Goal: Transaction & Acquisition: Purchase product/service

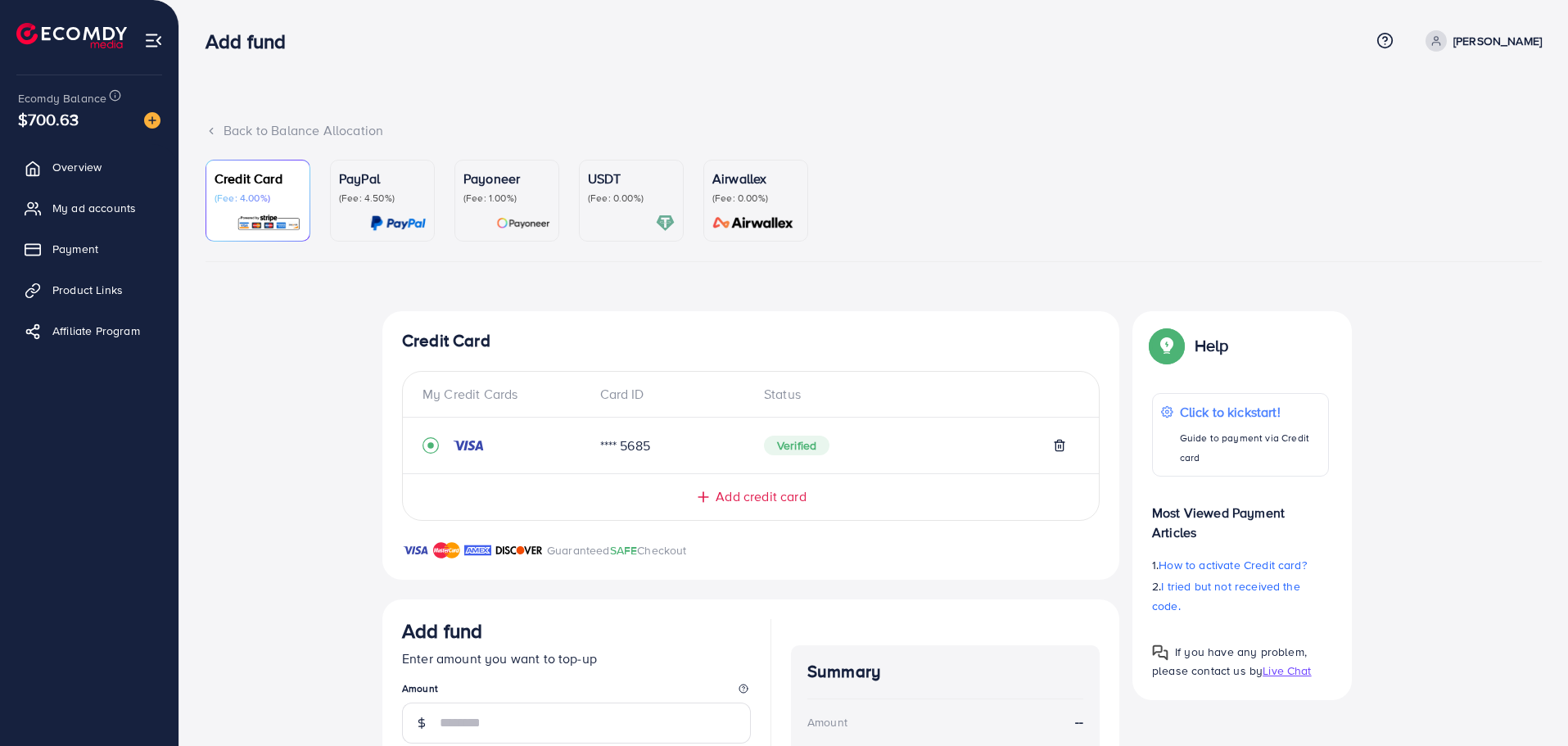
click at [604, 183] on p "USDT" at bounding box center [631, 178] width 87 height 20
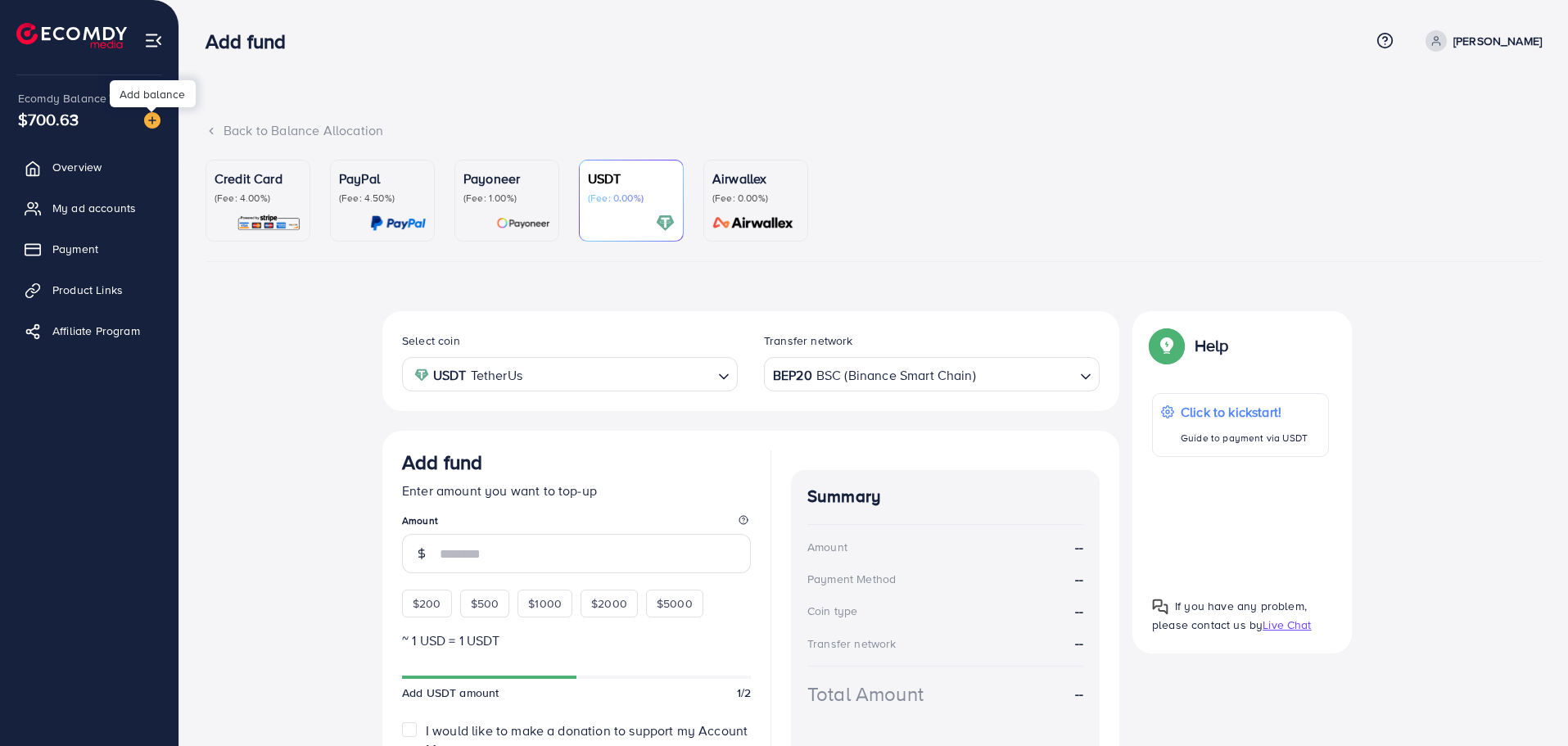
click at [153, 120] on img at bounding box center [151, 120] width 16 height 16
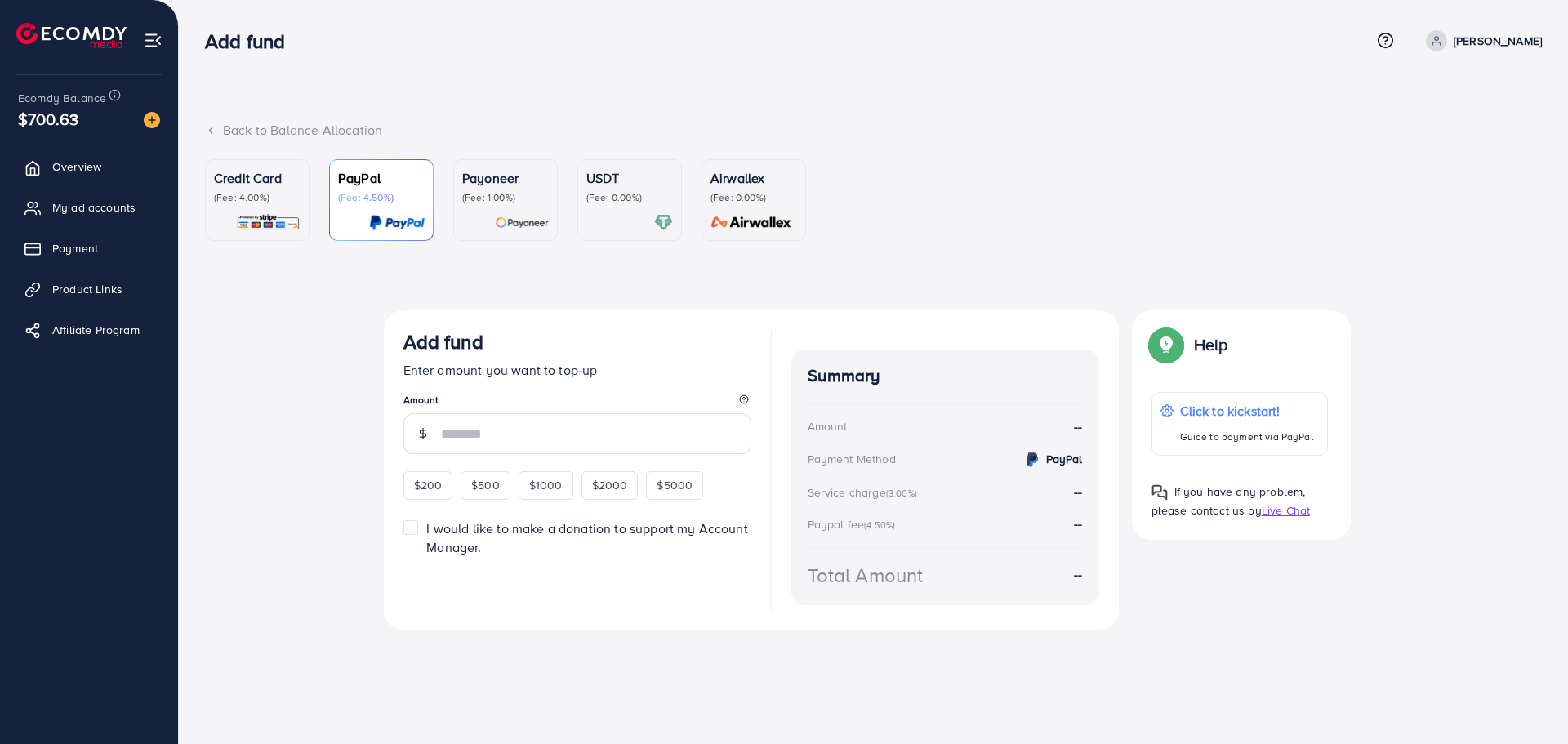
click at [623, 212] on div "USDT (Fee: 0.00%)" at bounding box center [630, 200] width 87 height 64
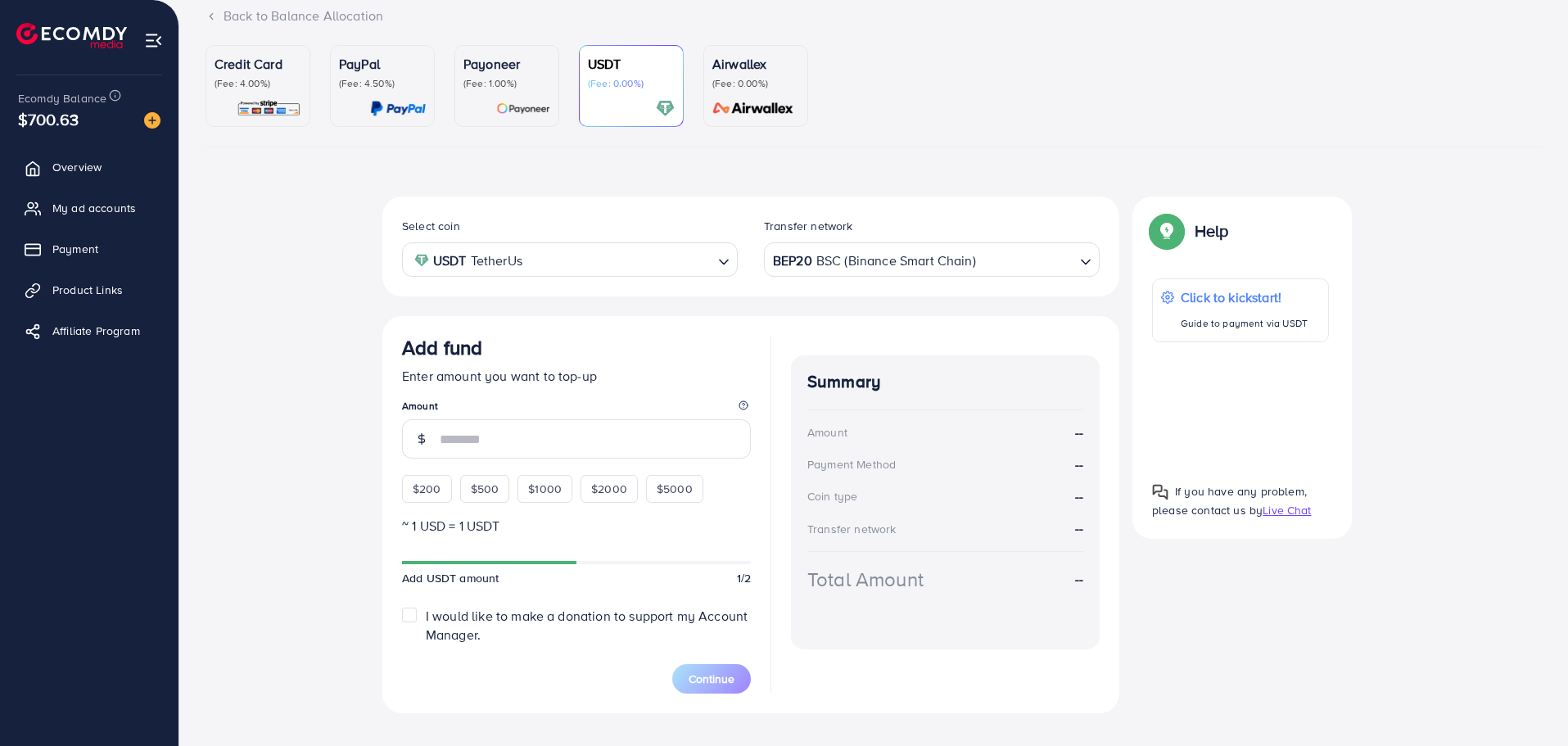
scroll to position [141, 0]
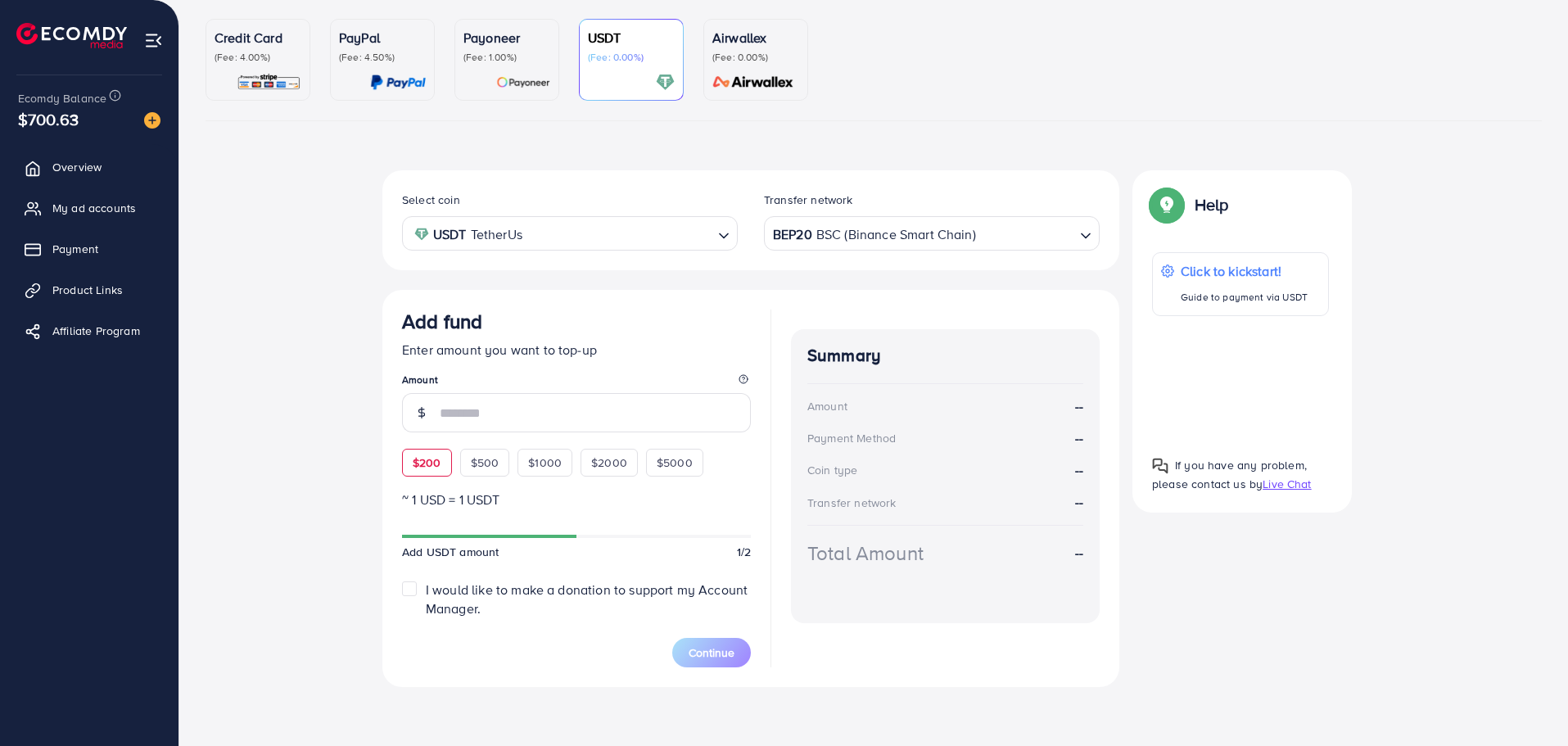
click at [428, 475] on div "$200" at bounding box center [427, 462] width 50 height 28
type input "***"
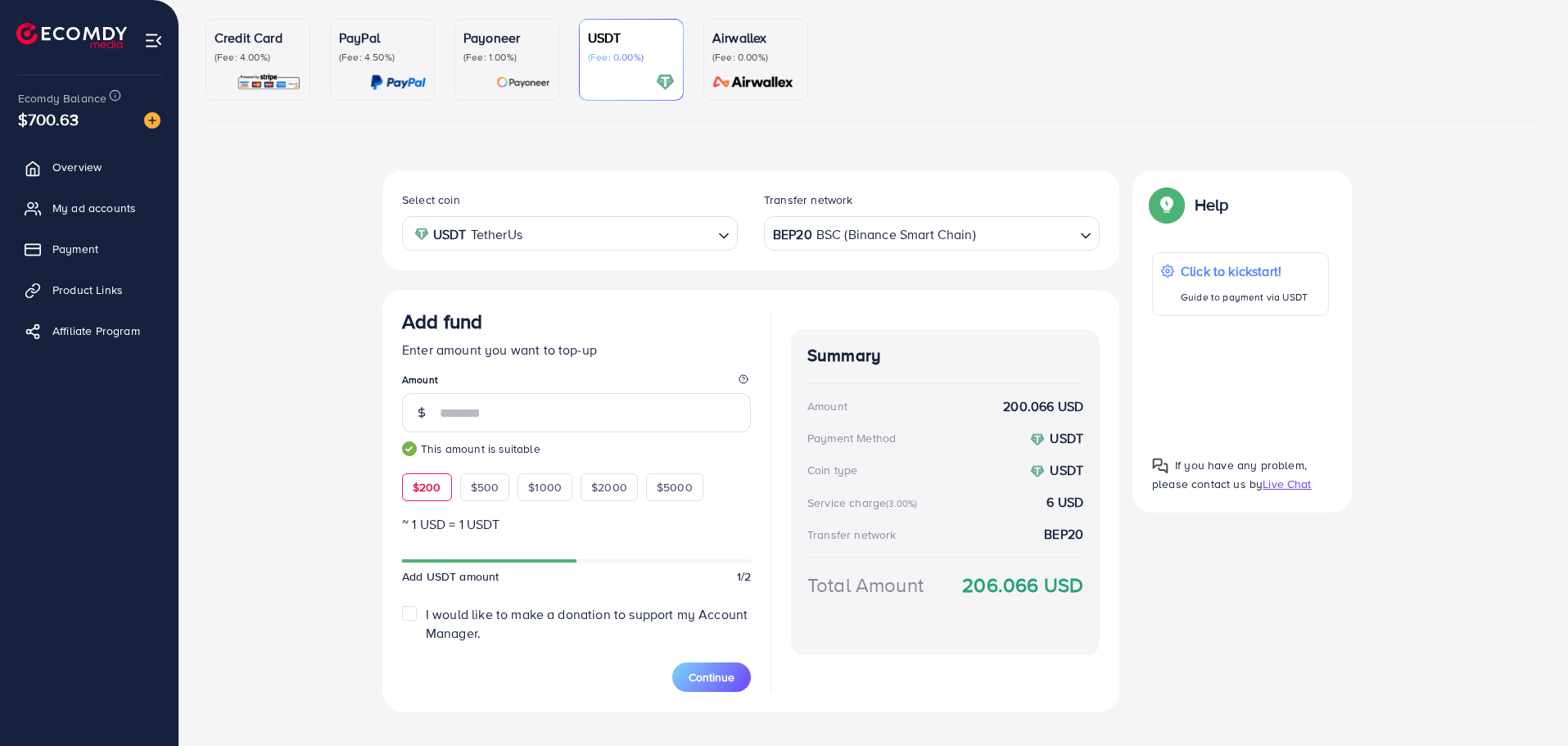
scroll to position [166, 0]
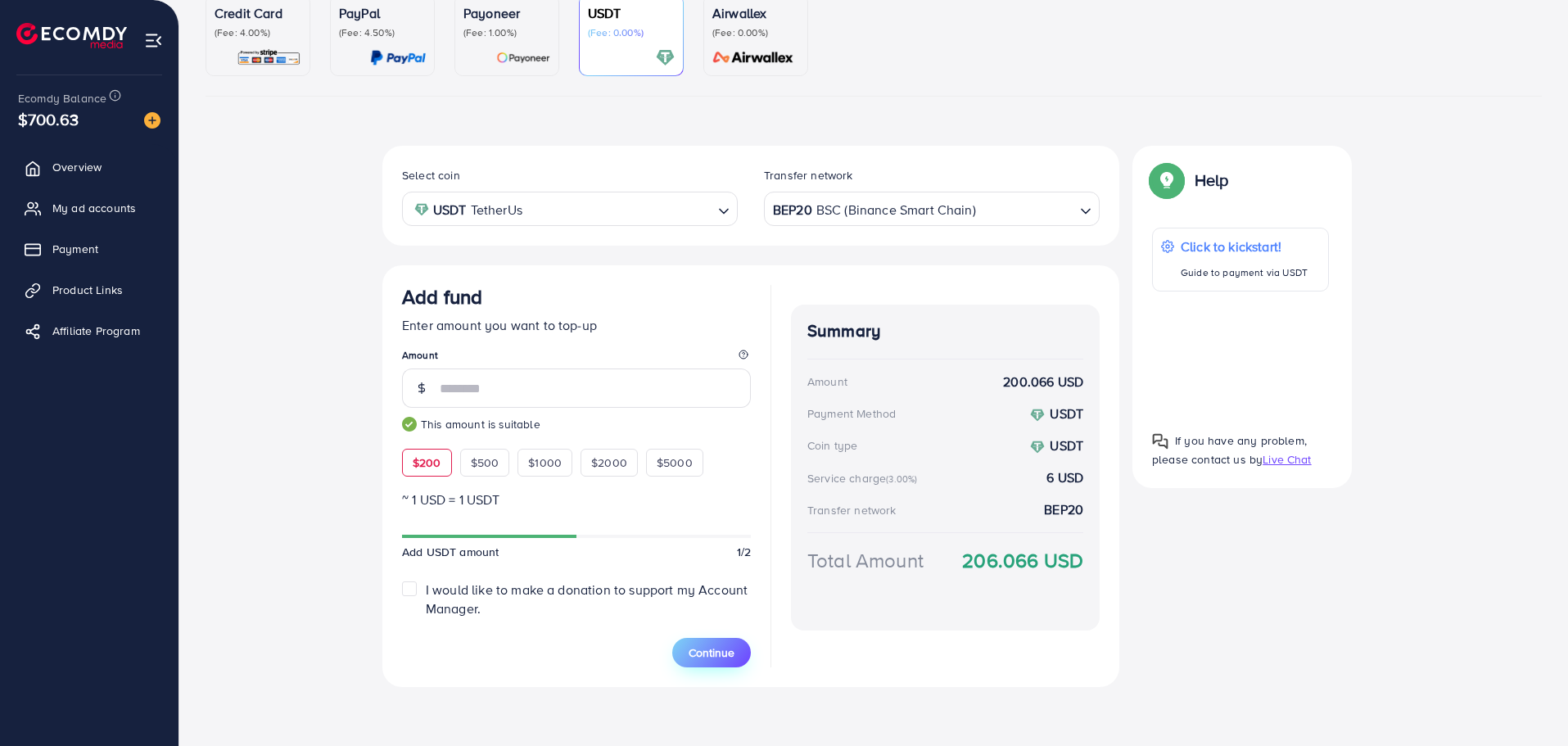
click at [713, 659] on span "Continue" at bounding box center [712, 652] width 46 height 16
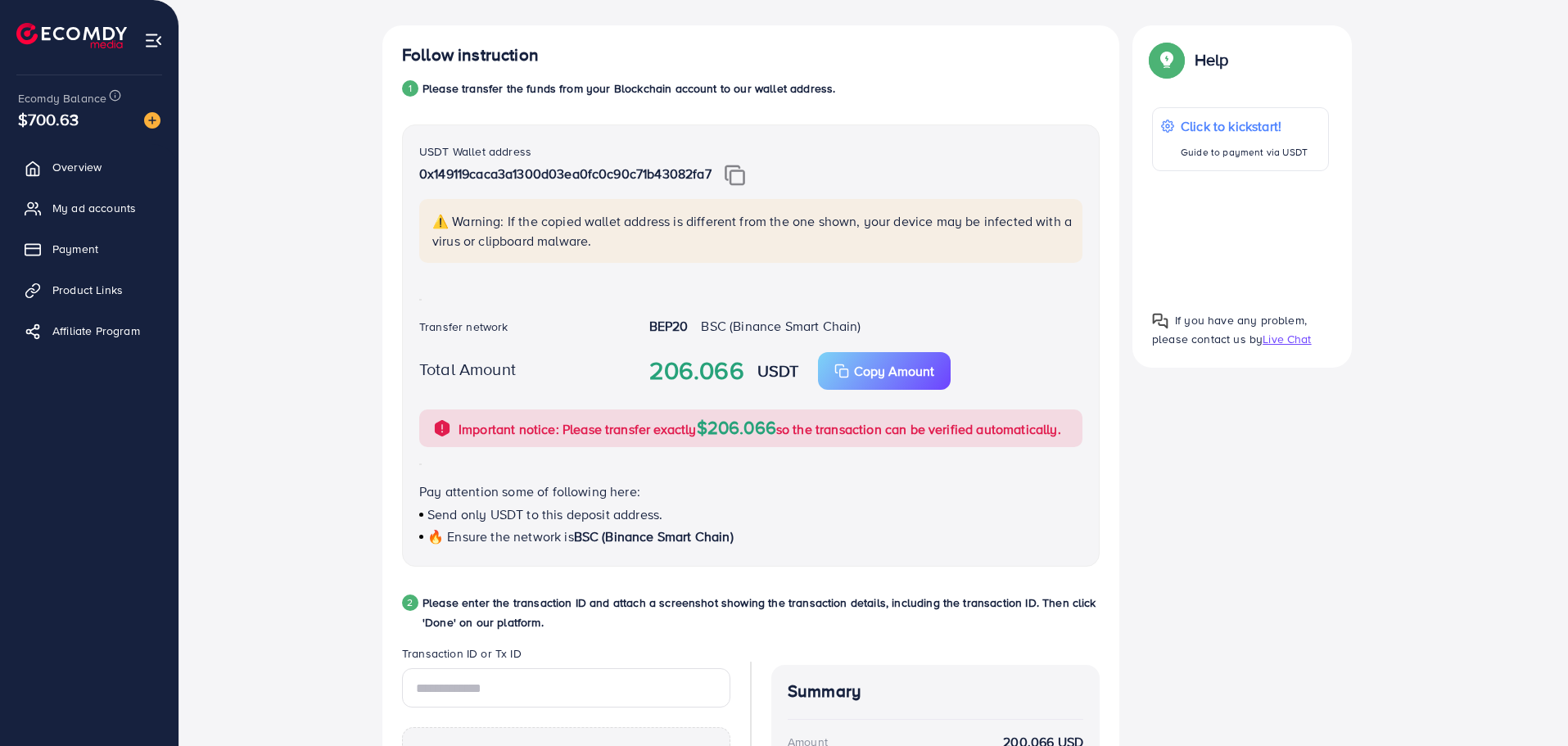
scroll to position [284, 0]
click at [744, 183] on img at bounding box center [734, 176] width 20 height 21
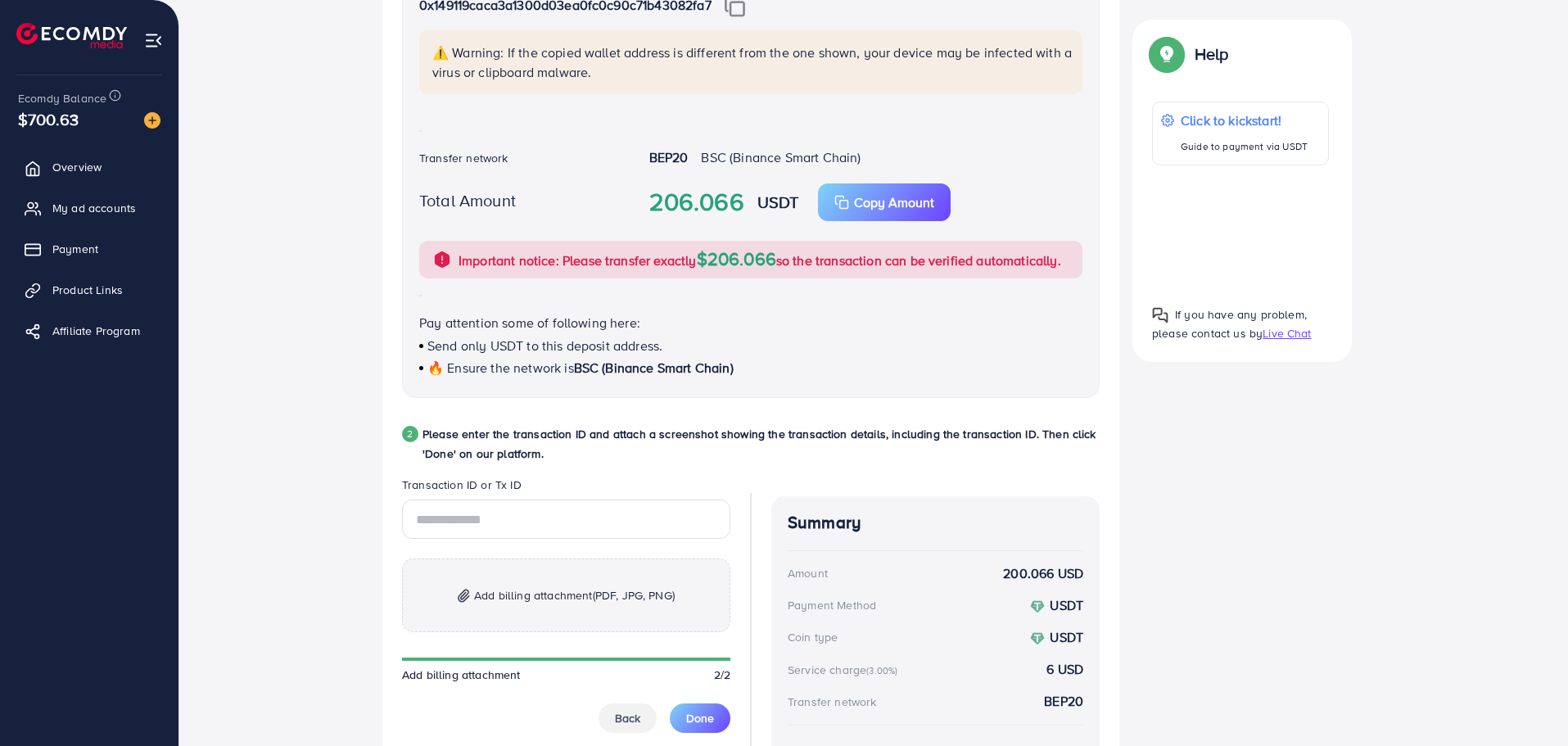
scroll to position [459, 0]
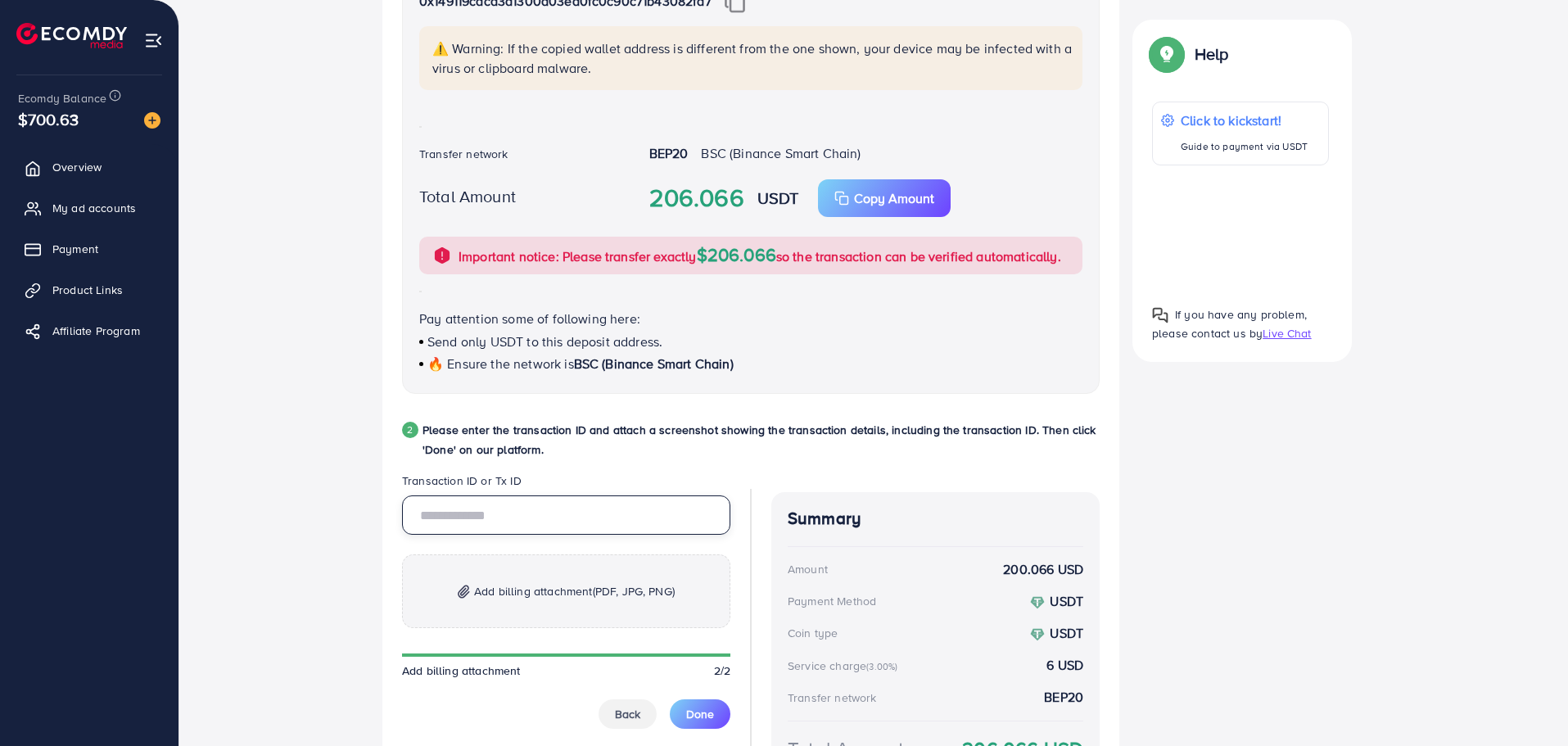
click at [494, 505] on input "text" at bounding box center [566, 514] width 329 height 39
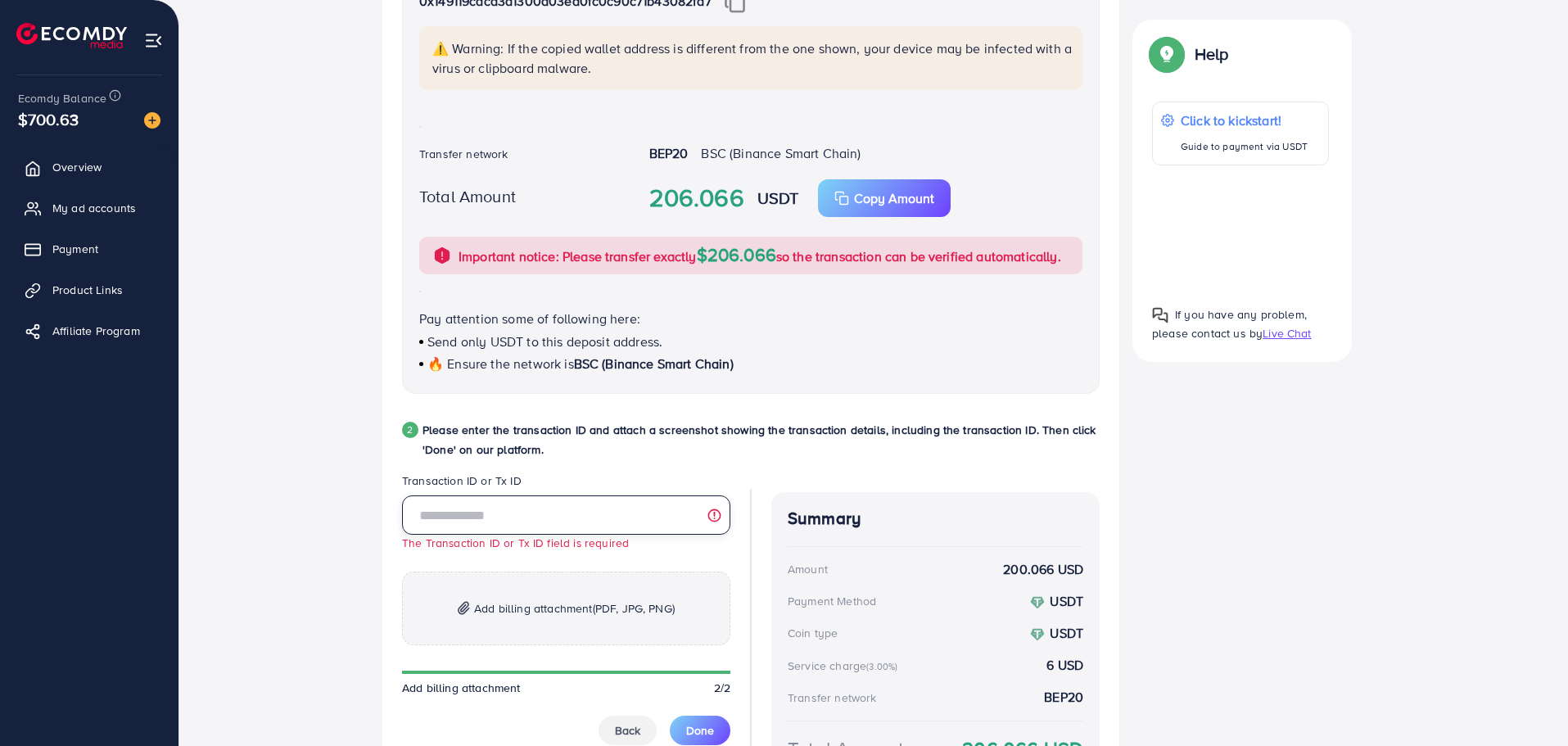
paste input "**********"
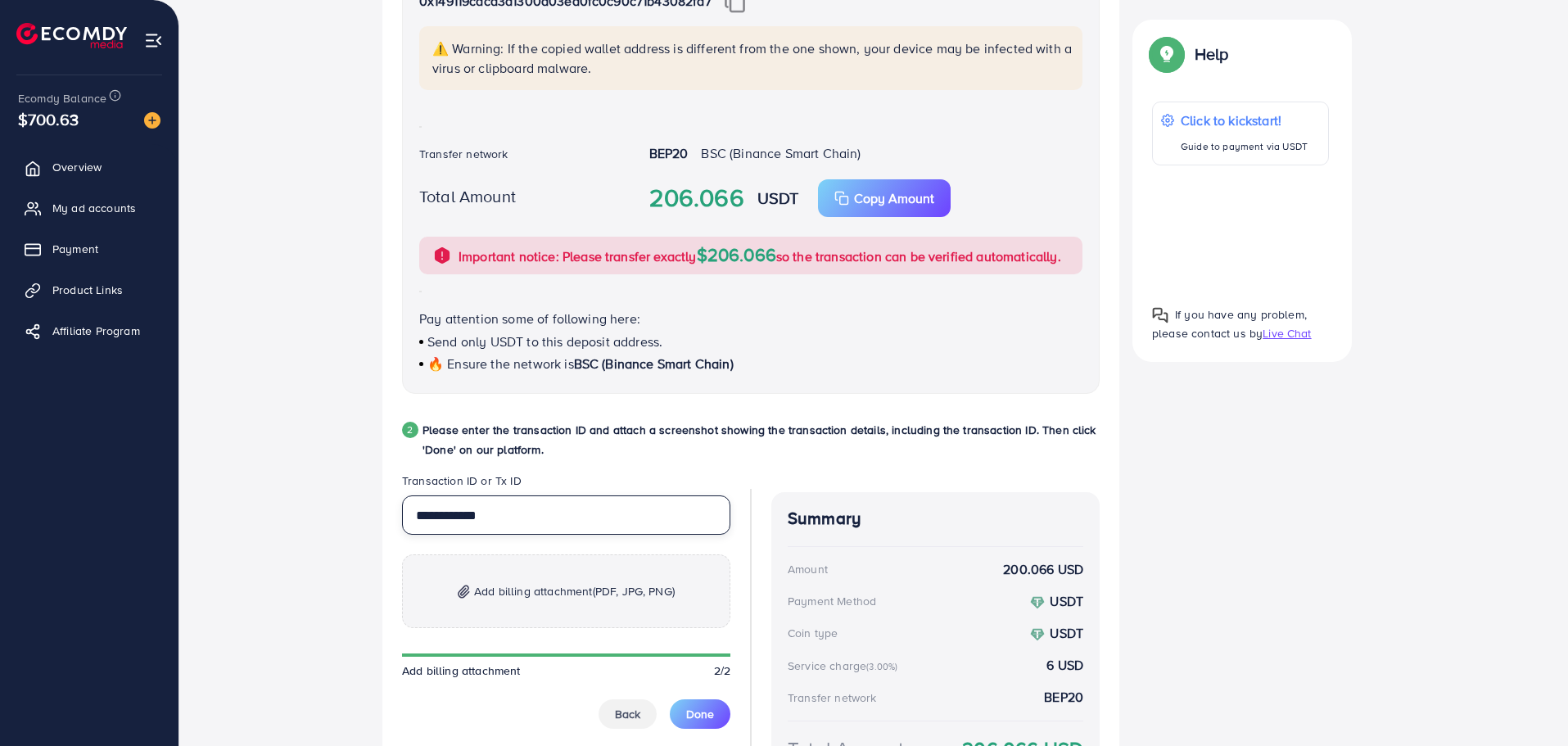
type input "**********"
click at [509, 596] on span "Add billing attachment (PDF, JPG, PNG)" at bounding box center [574, 591] width 200 height 20
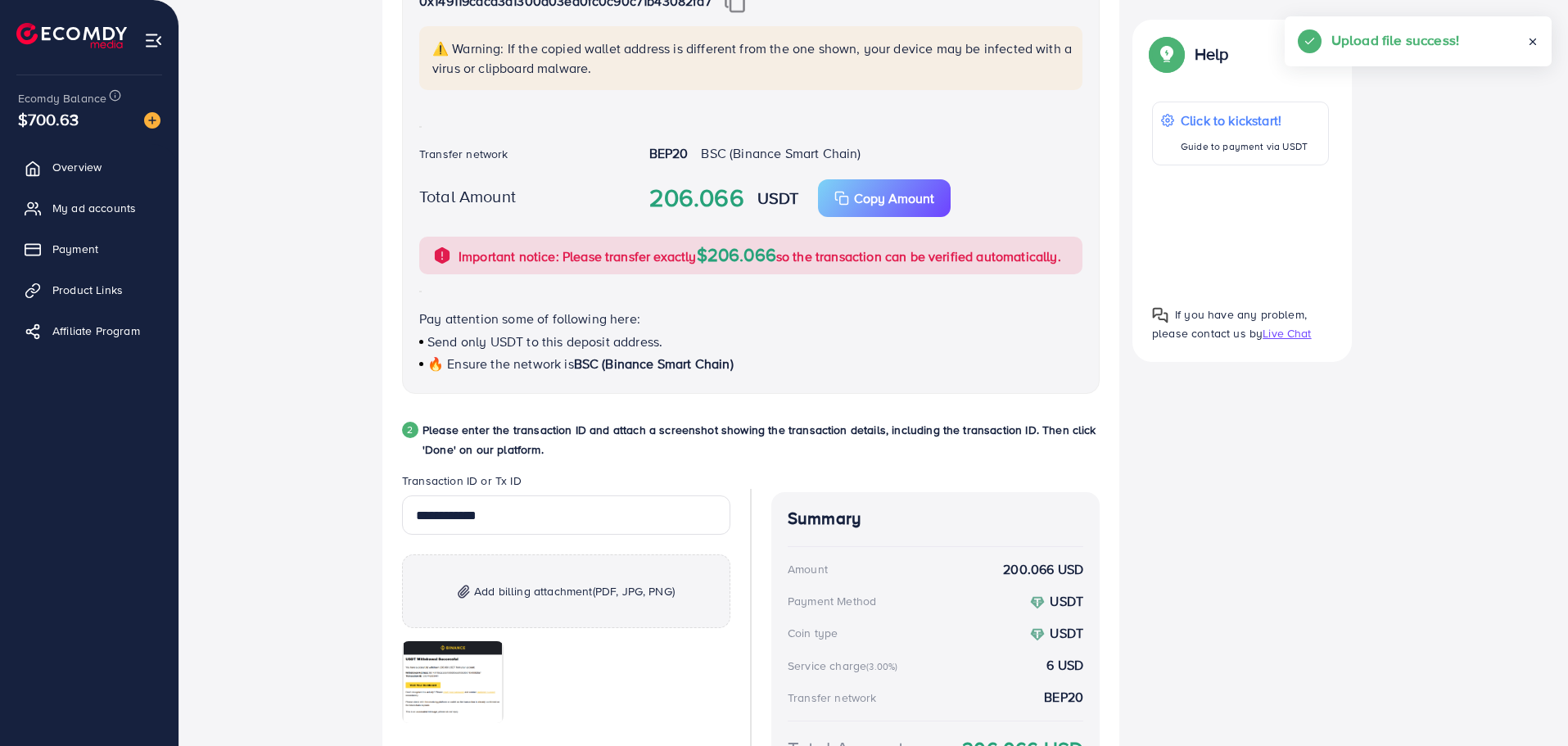
scroll to position [628, 0]
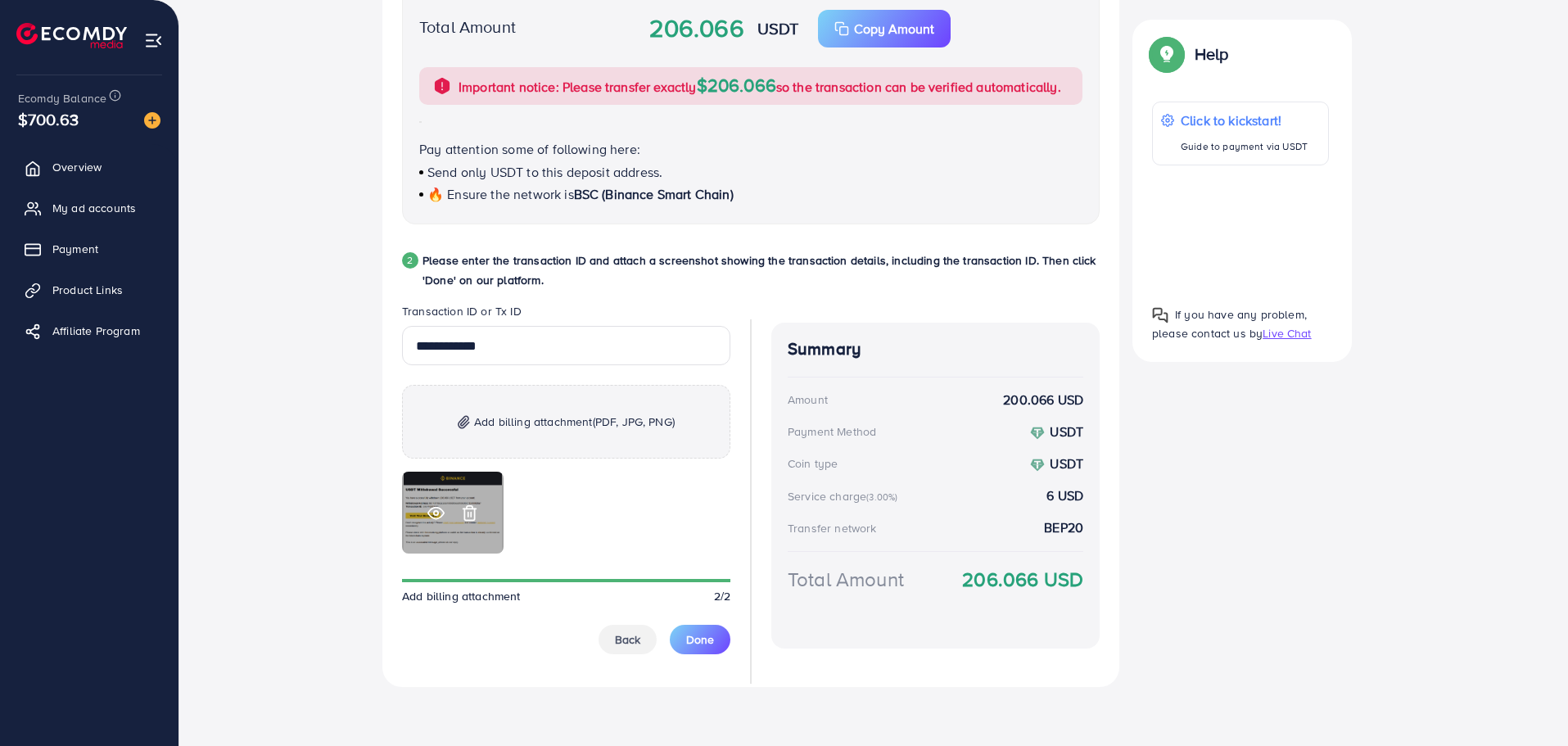
click at [436, 510] on circle at bounding box center [436, 512] width 4 height 4
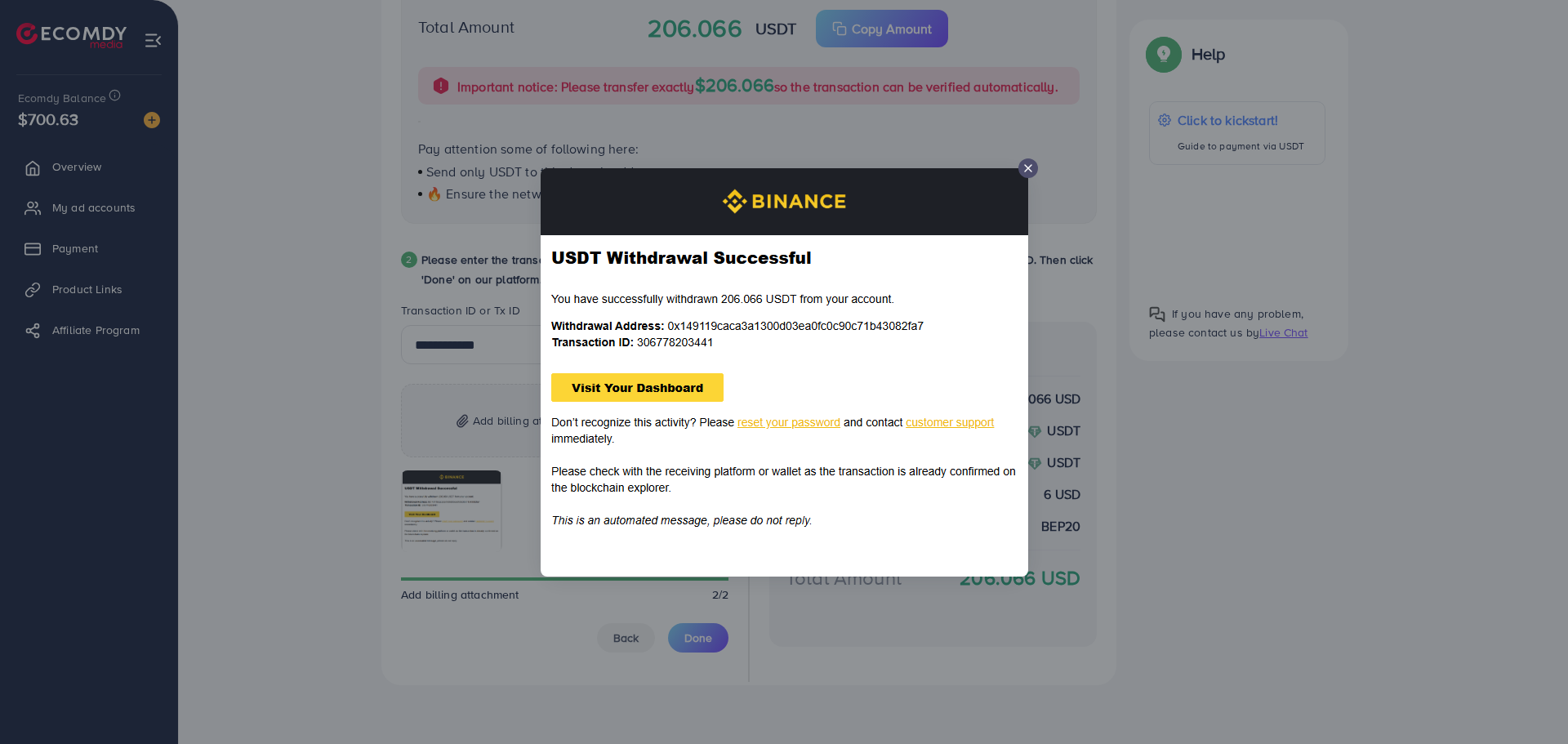
click at [1026, 166] on line at bounding box center [1028, 168] width 7 height 7
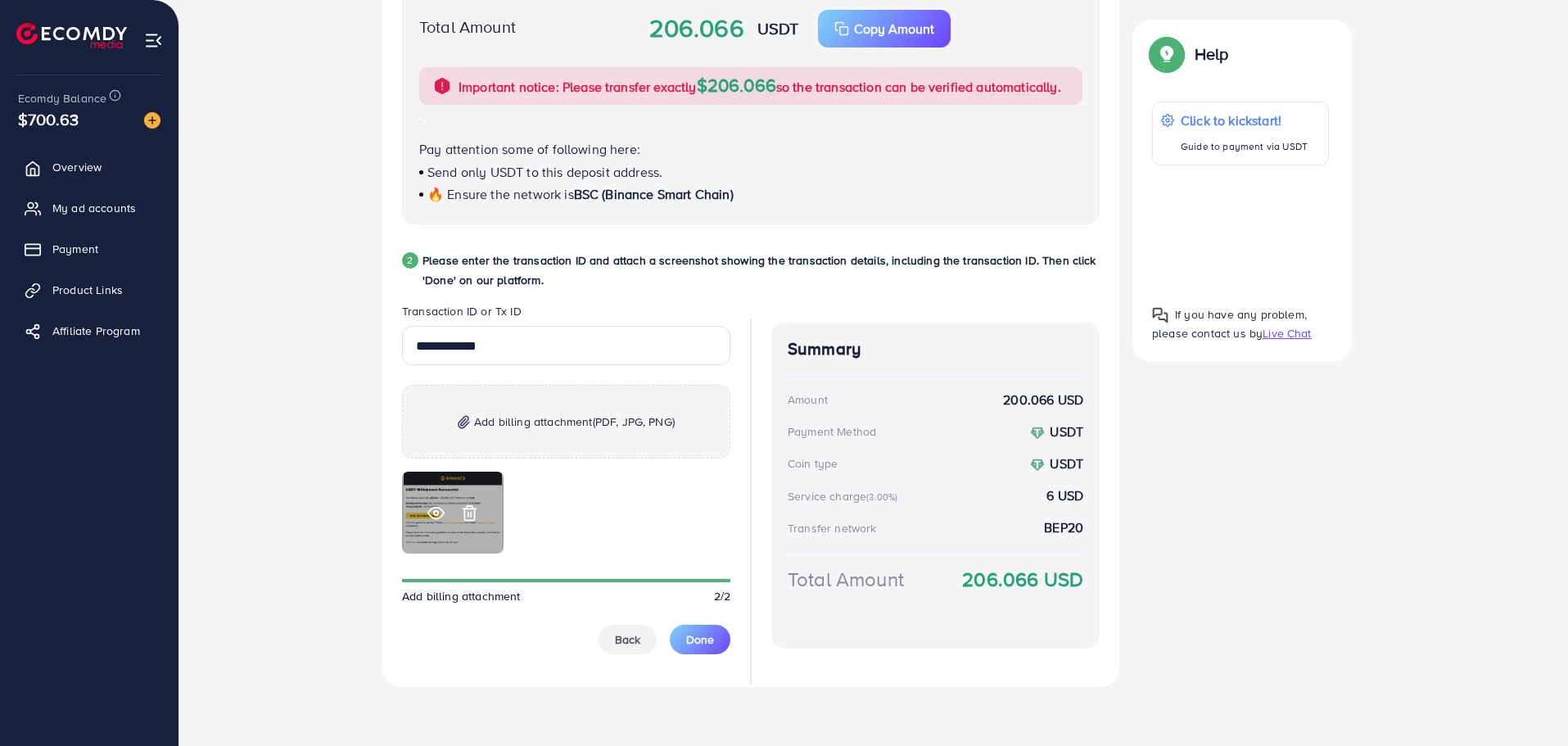
click at [432, 514] on icon at bounding box center [436, 512] width 17 height 17
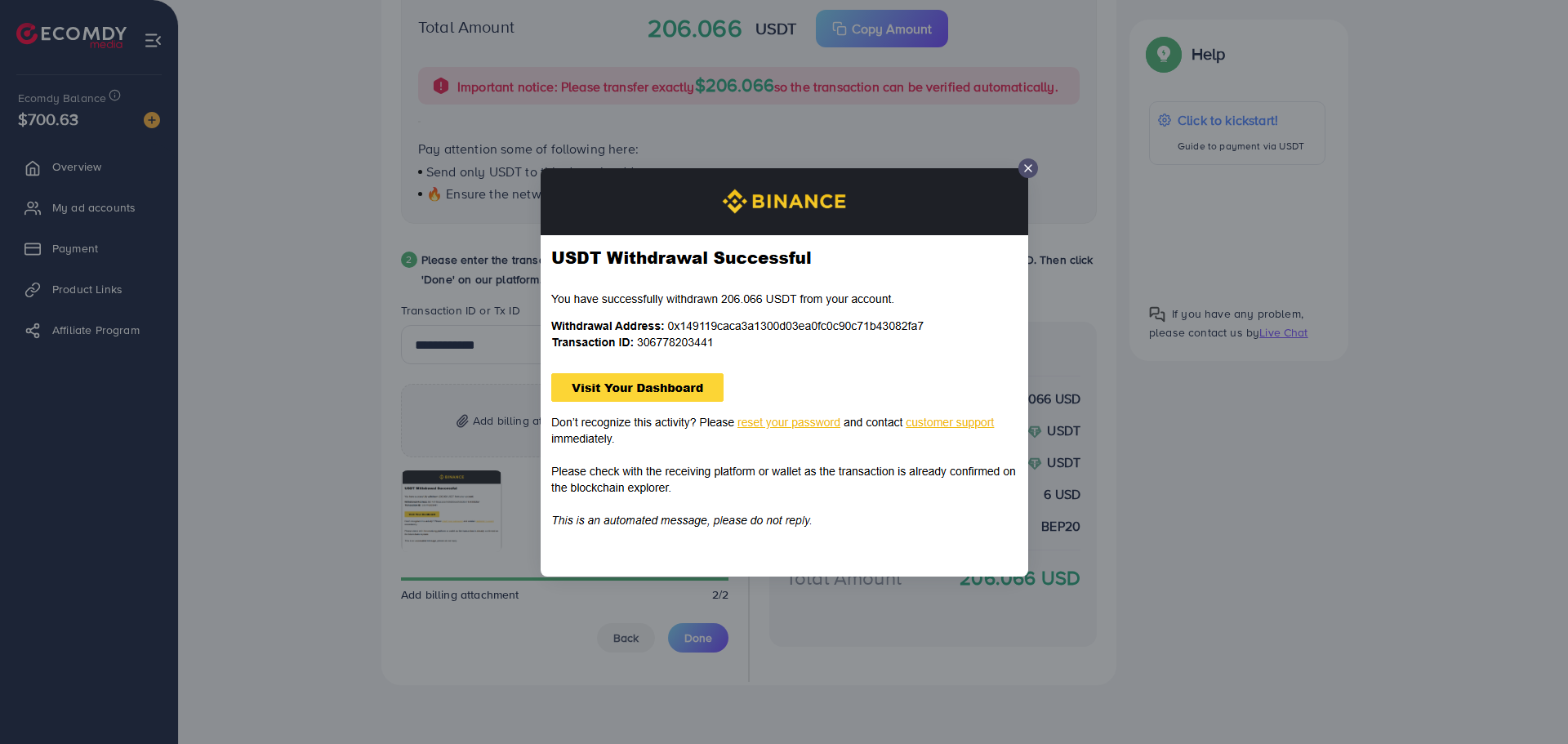
click at [1025, 163] on icon at bounding box center [1028, 168] width 13 height 13
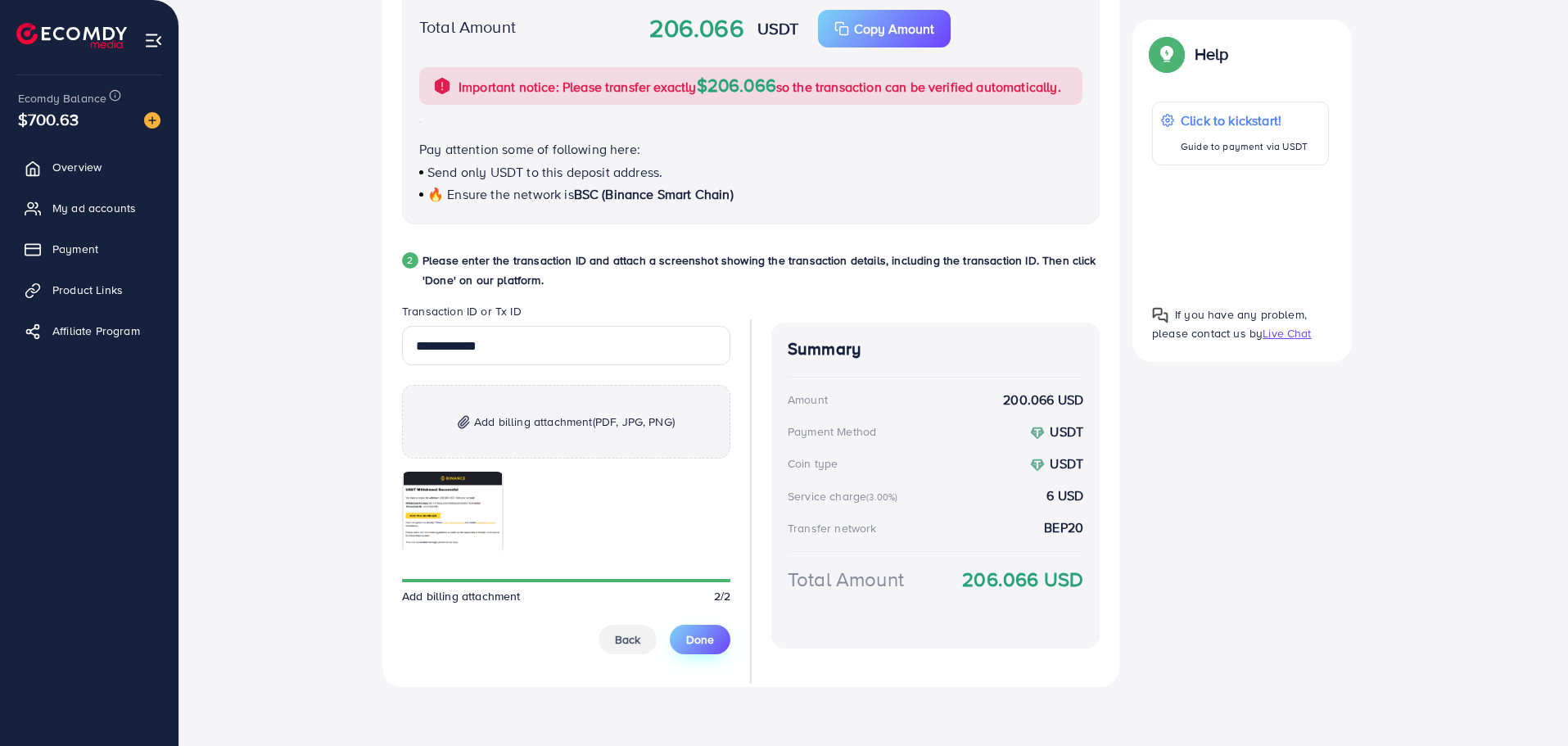
click at [716, 641] on button "Done" at bounding box center [699, 639] width 60 height 30
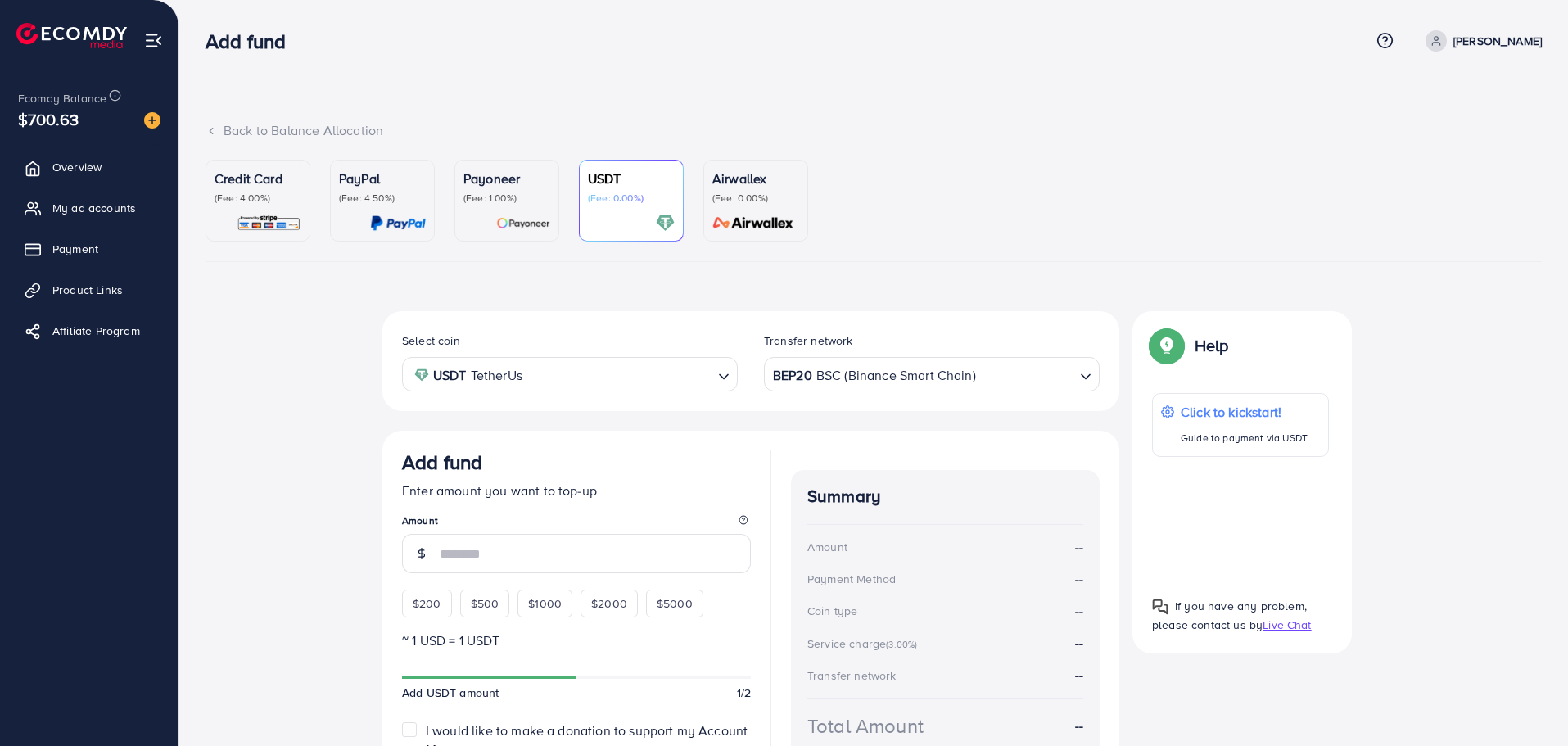
scroll to position [141, 0]
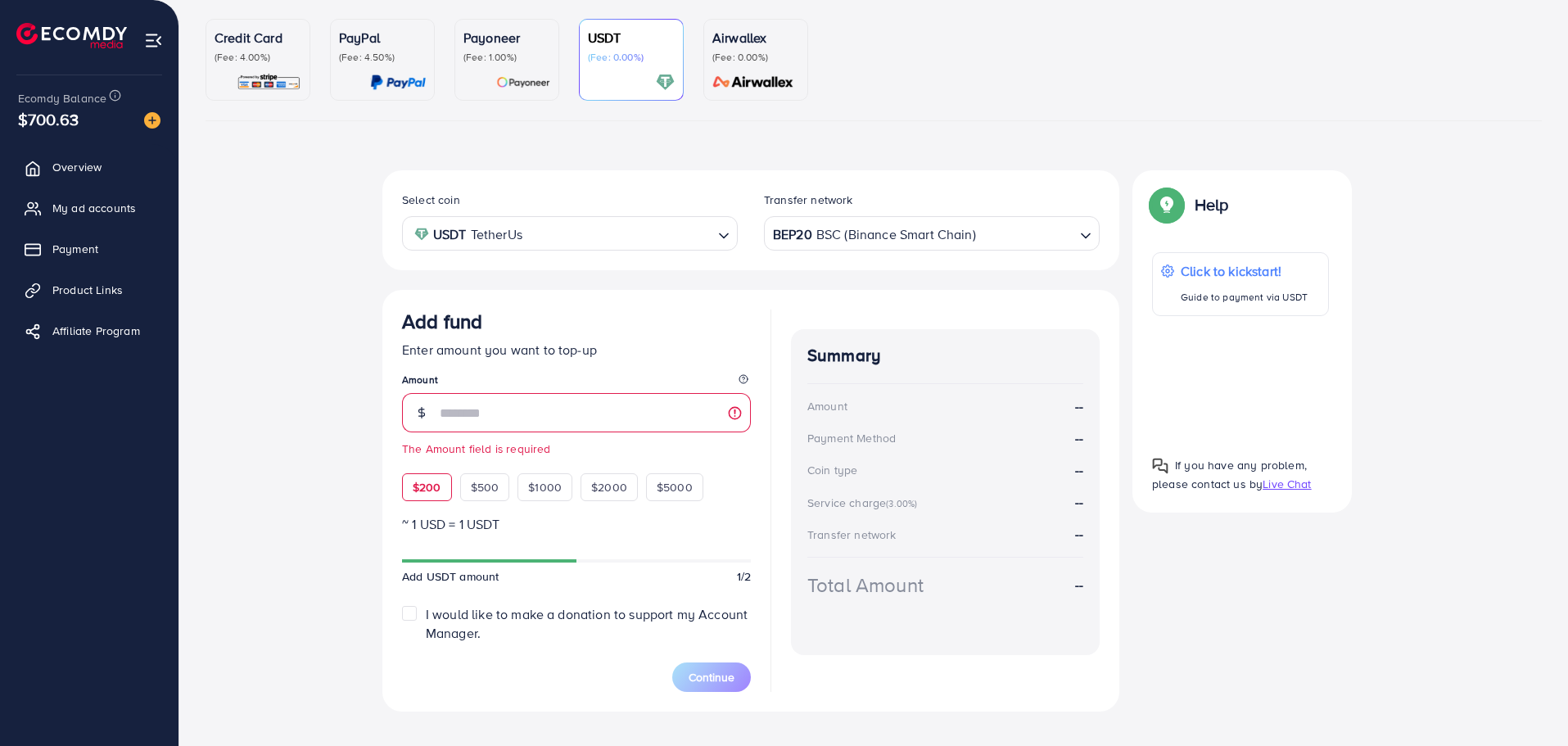
click at [427, 465] on div "$200 $500 $1000 $2000 $5000" at bounding box center [570, 483] width 335 height 36
click at [293, 365] on div "Select coin USDT TetherUs Loading... Transfer network BEP20 BSC (Binance Smart …" at bounding box center [874, 447] width 1336 height 554
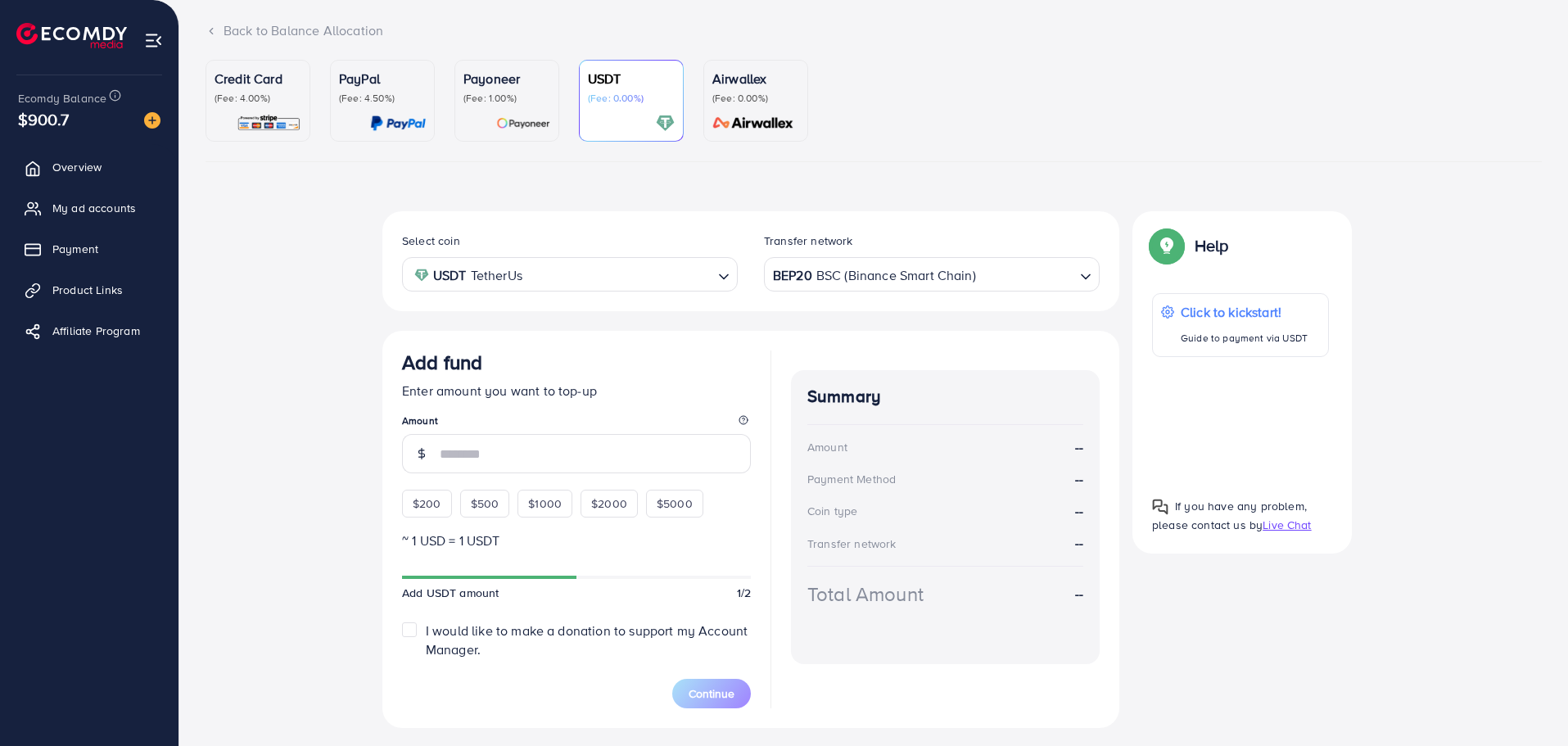
scroll to position [141, 0]
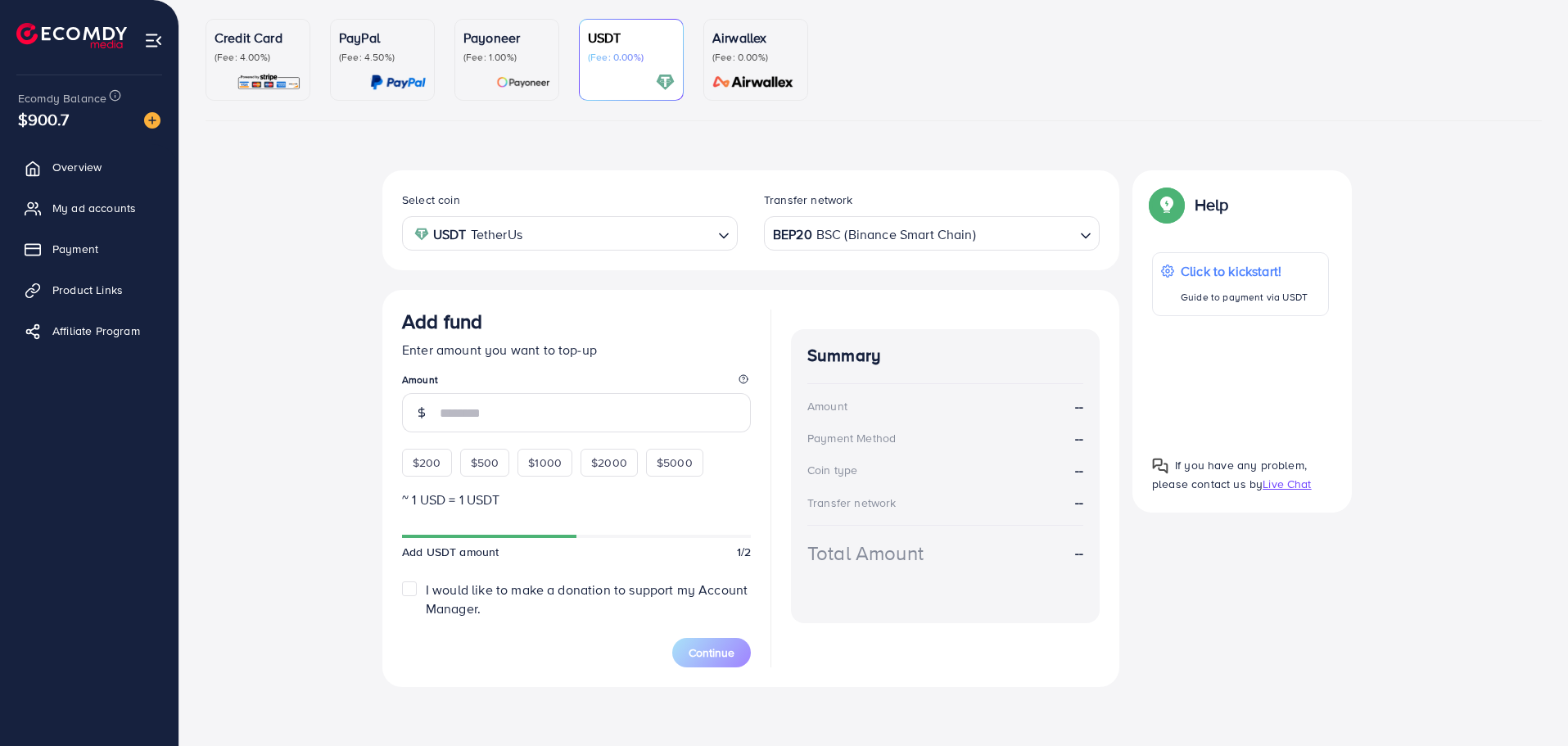
click at [429, 462] on div "Add fund Enter amount you want to top-up Amount $200 $500 $1000 $2000 $5000" at bounding box center [577, 393] width 349 height 167
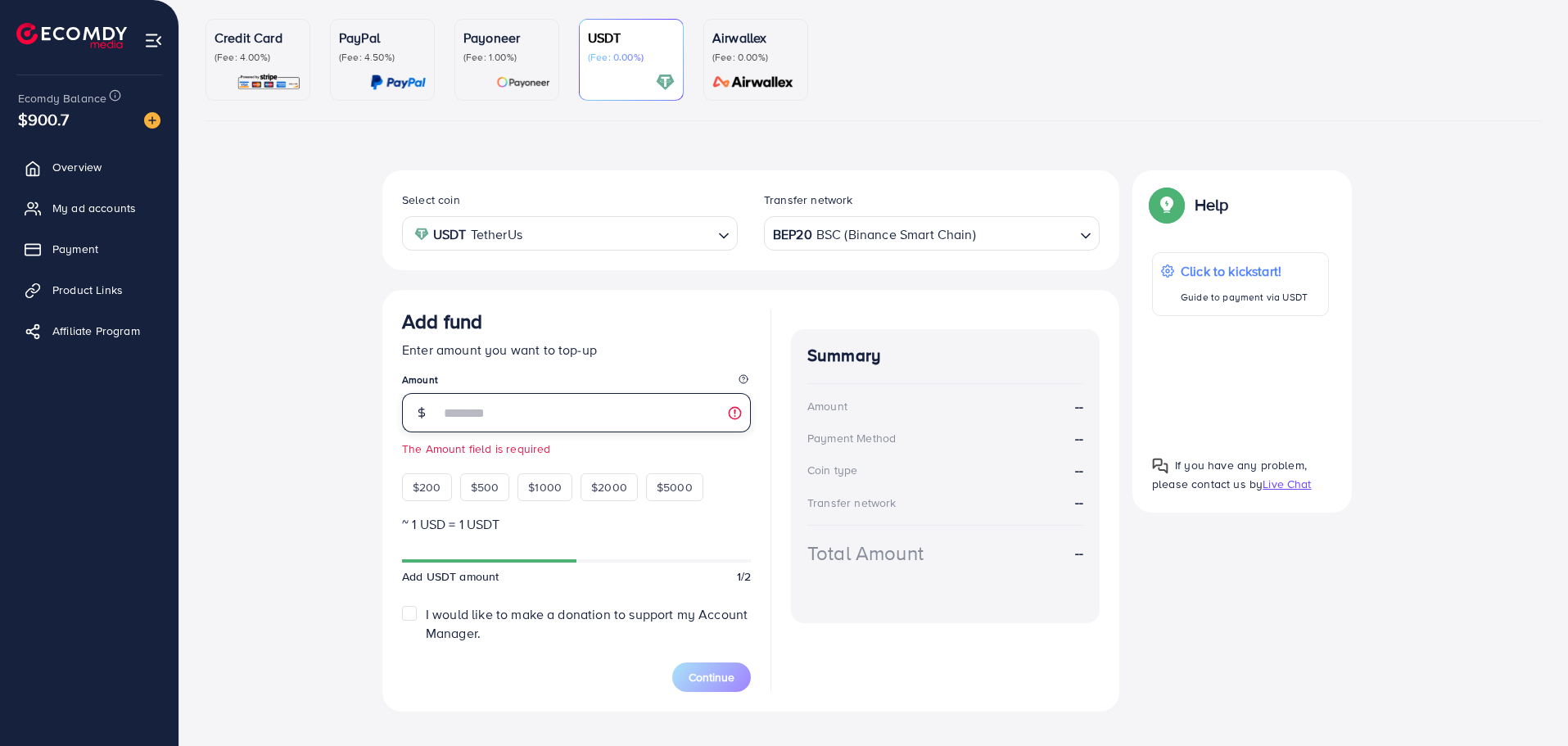
click at [521, 423] on input "number" at bounding box center [595, 412] width 311 height 39
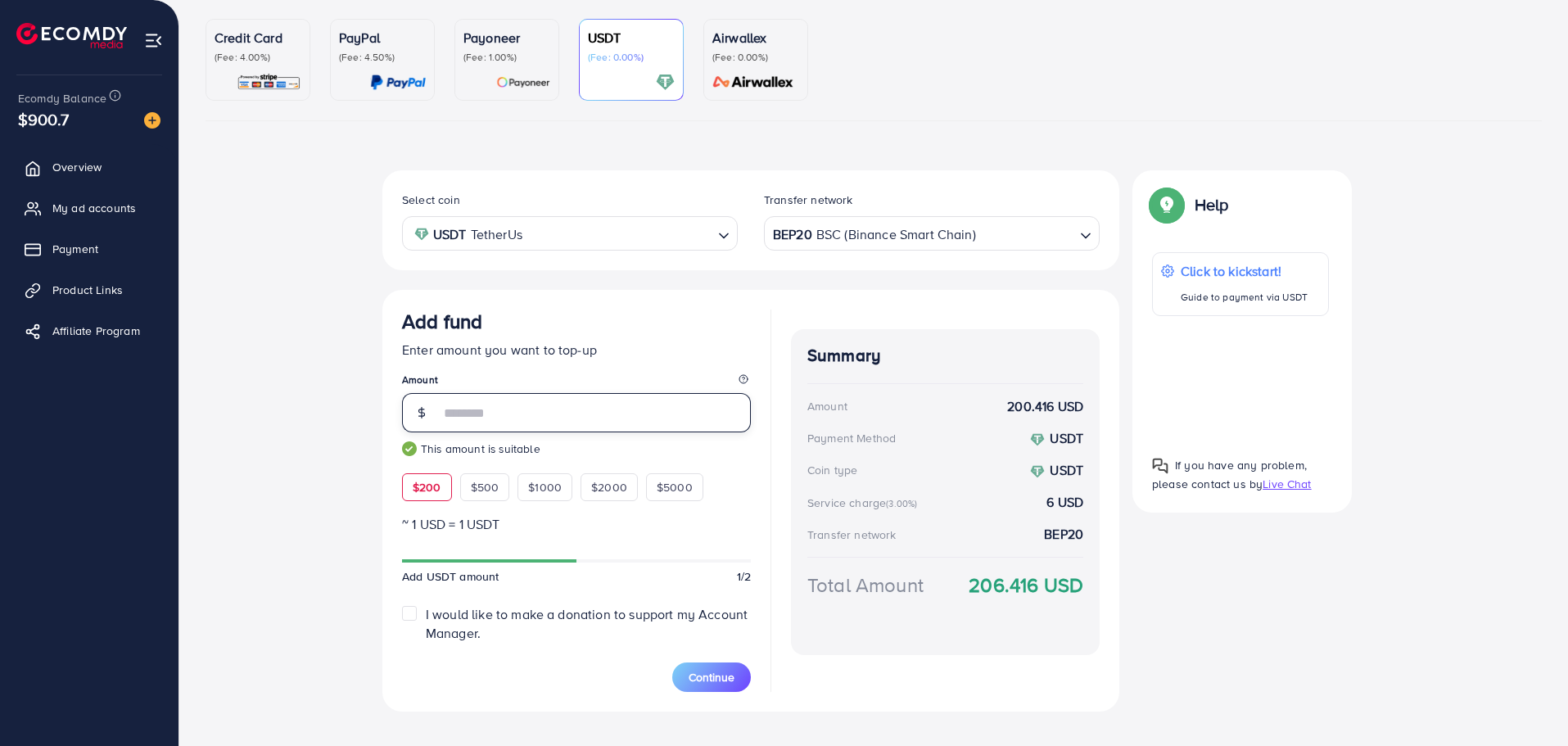
scroll to position [166, 0]
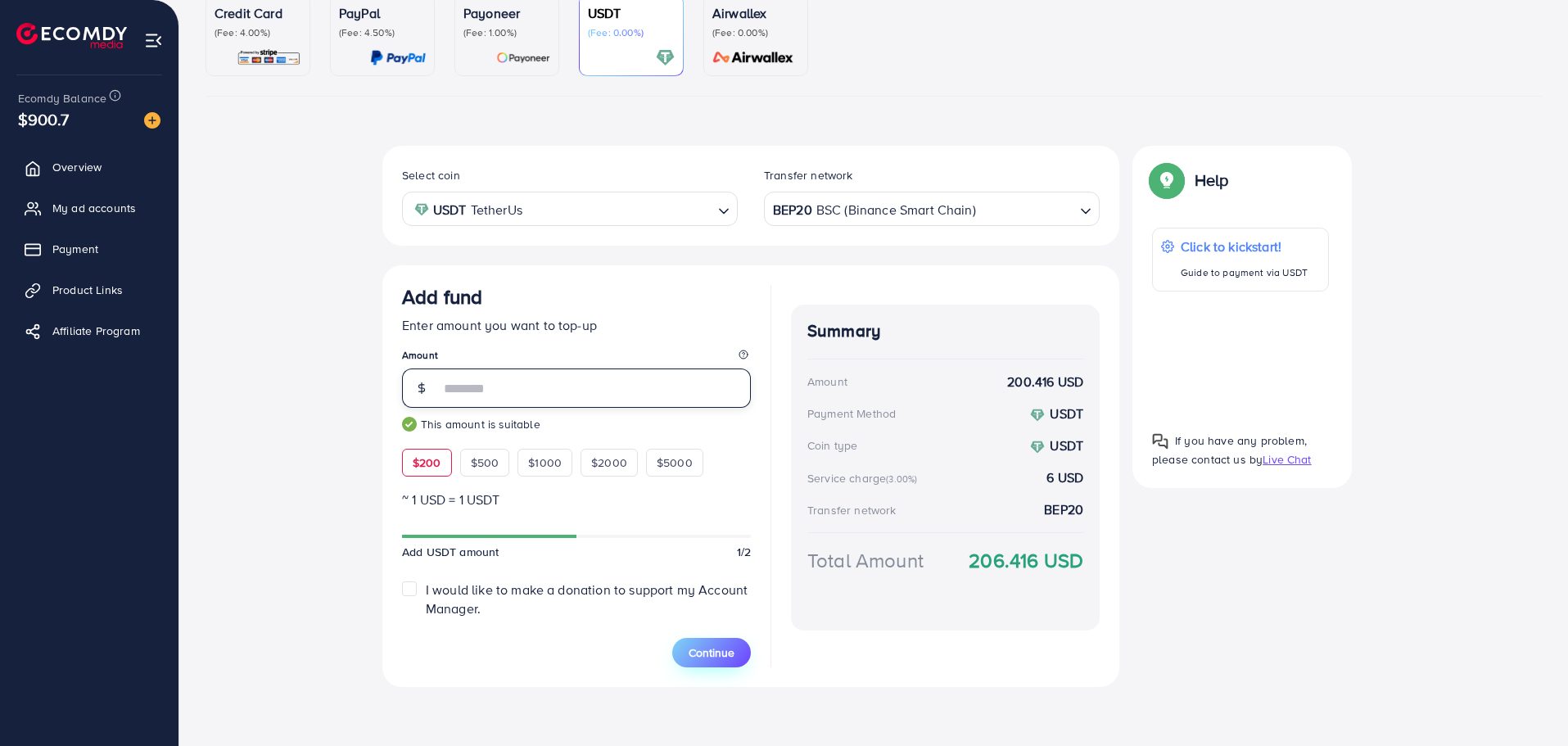
type input "***"
click at [713, 652] on span "Continue" at bounding box center [712, 652] width 46 height 16
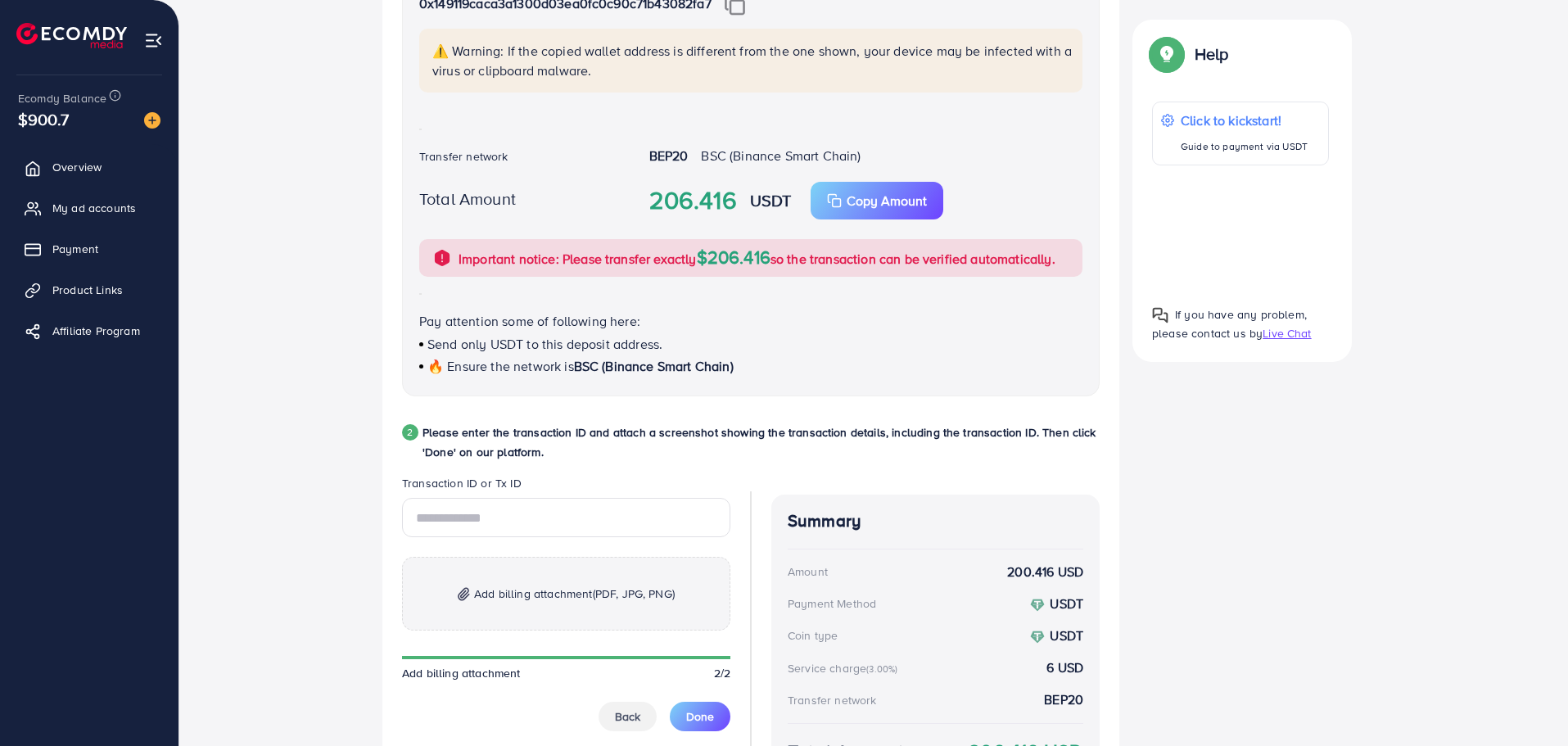
scroll to position [462, 0]
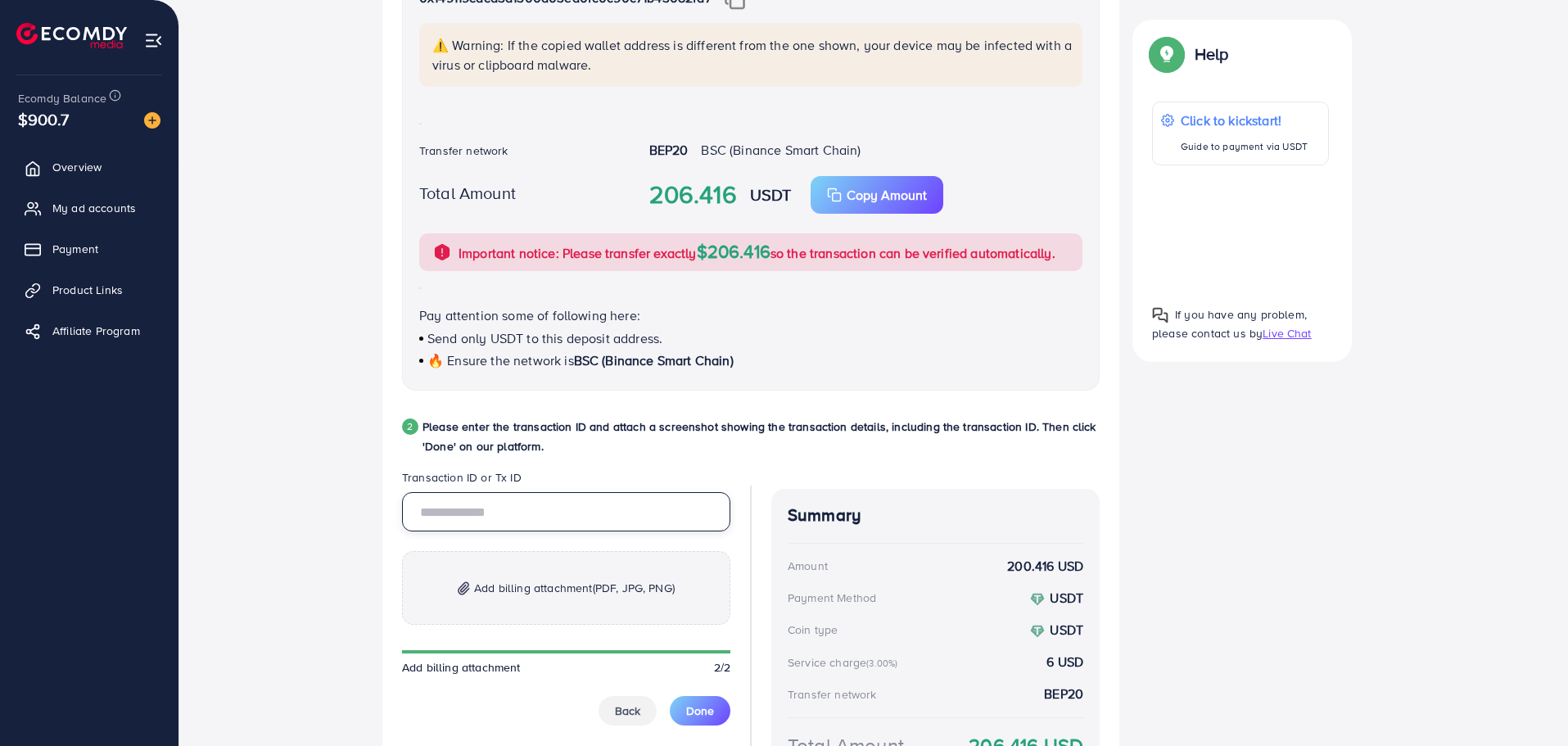
click at [522, 513] on input "text" at bounding box center [566, 511] width 329 height 39
type input "**********"
click at [488, 587] on span "Add billing attachment (PDF, JPG, PNG)" at bounding box center [574, 587] width 200 height 20
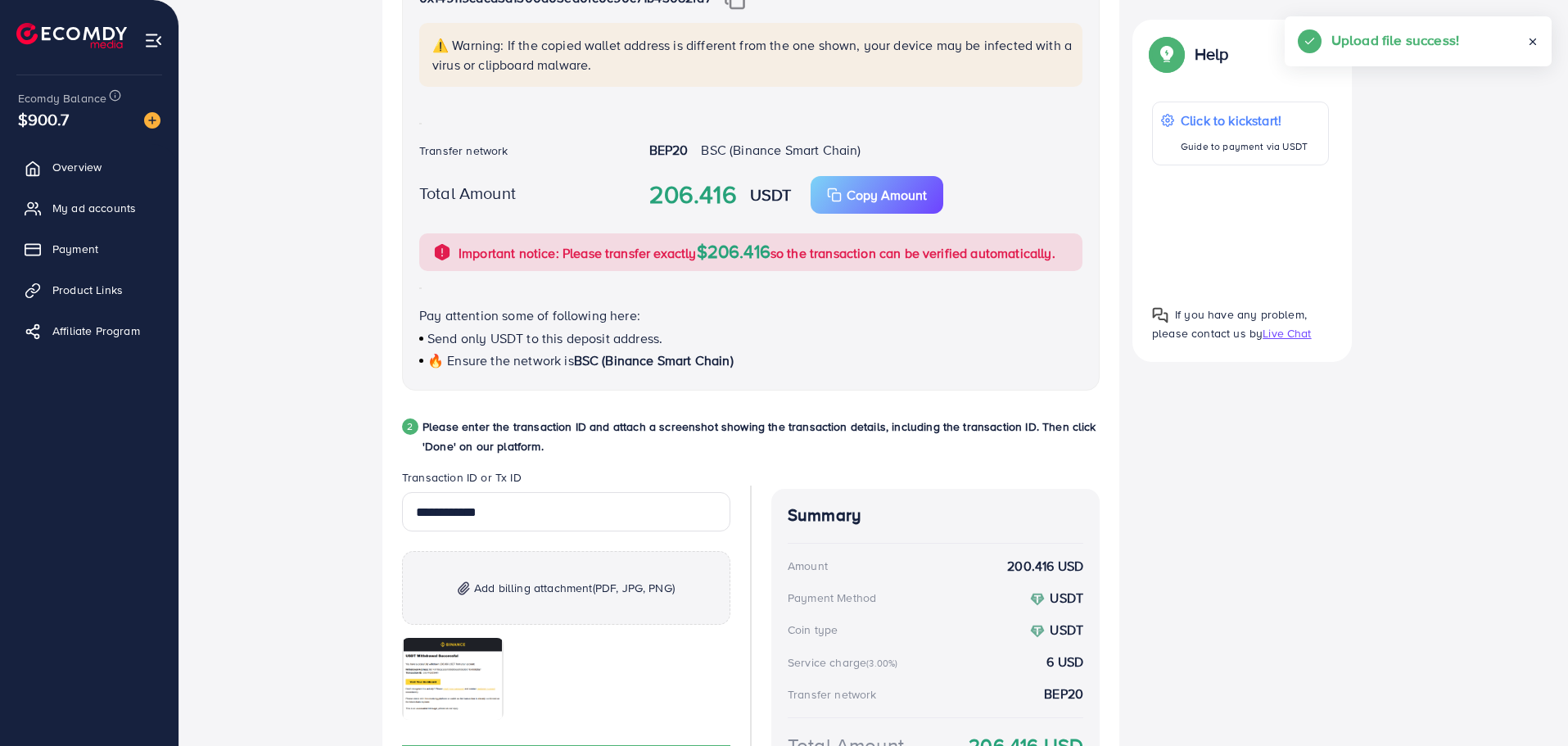
scroll to position [628, 0]
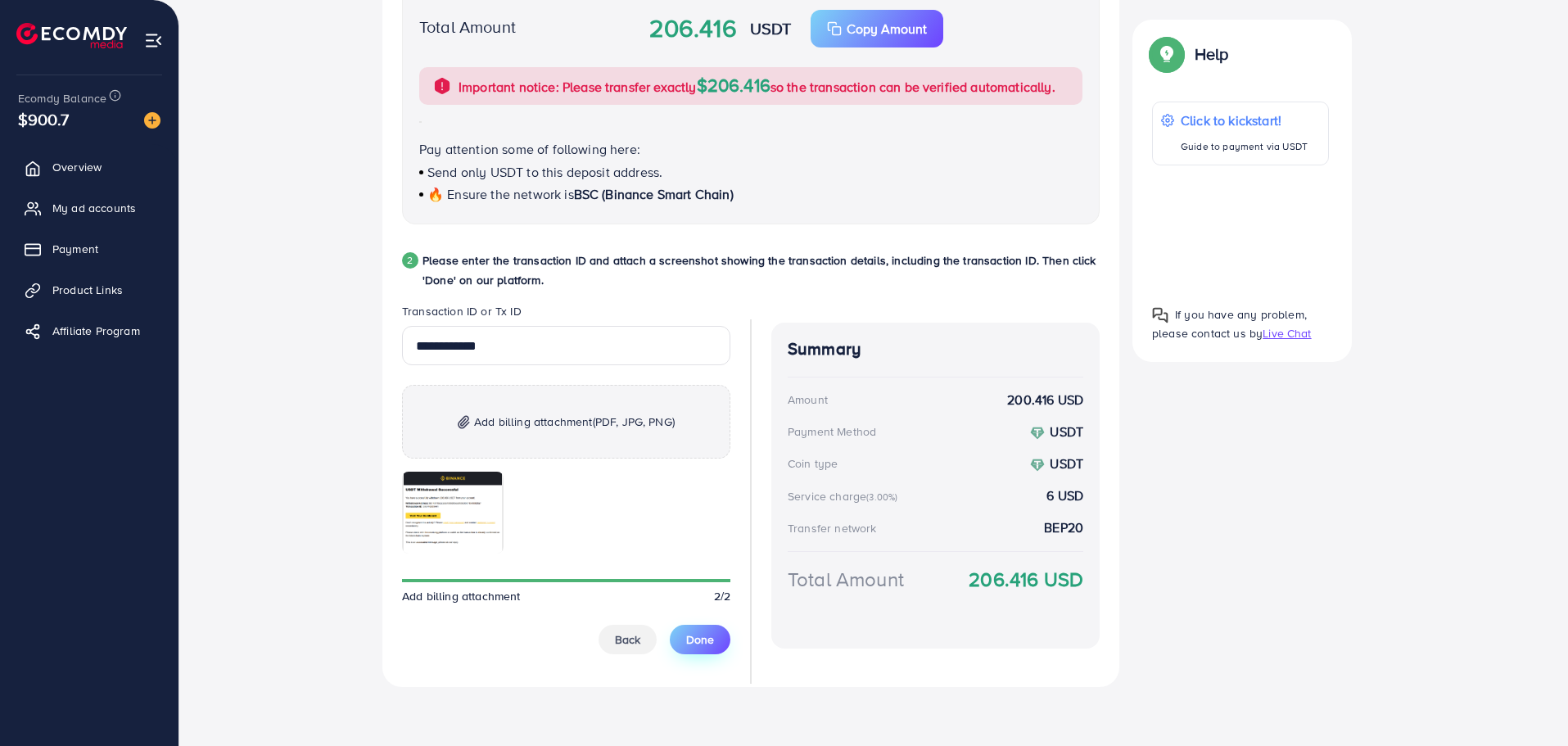
click at [708, 643] on span "Done" at bounding box center [699, 639] width 28 height 16
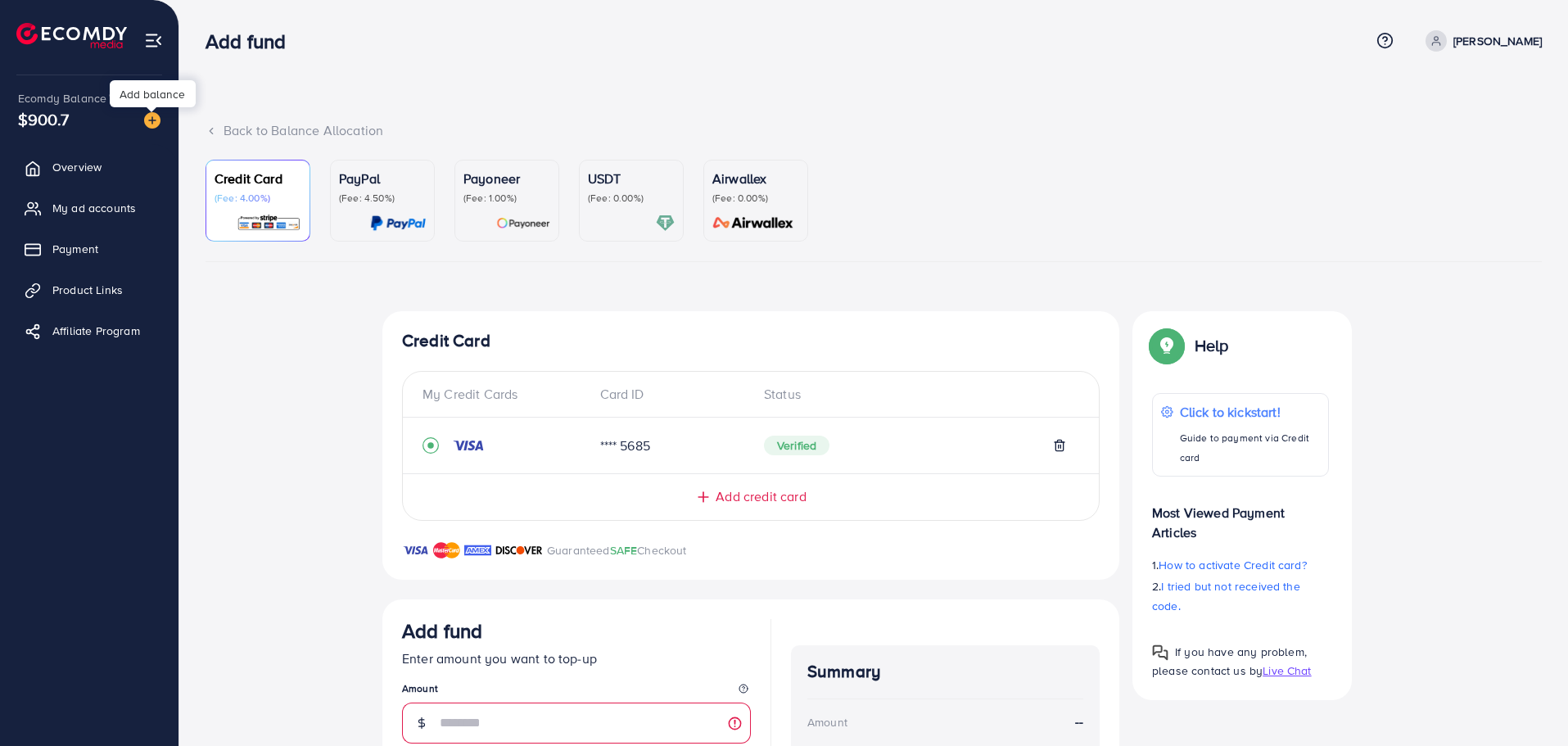
click at [155, 119] on img at bounding box center [151, 120] width 16 height 16
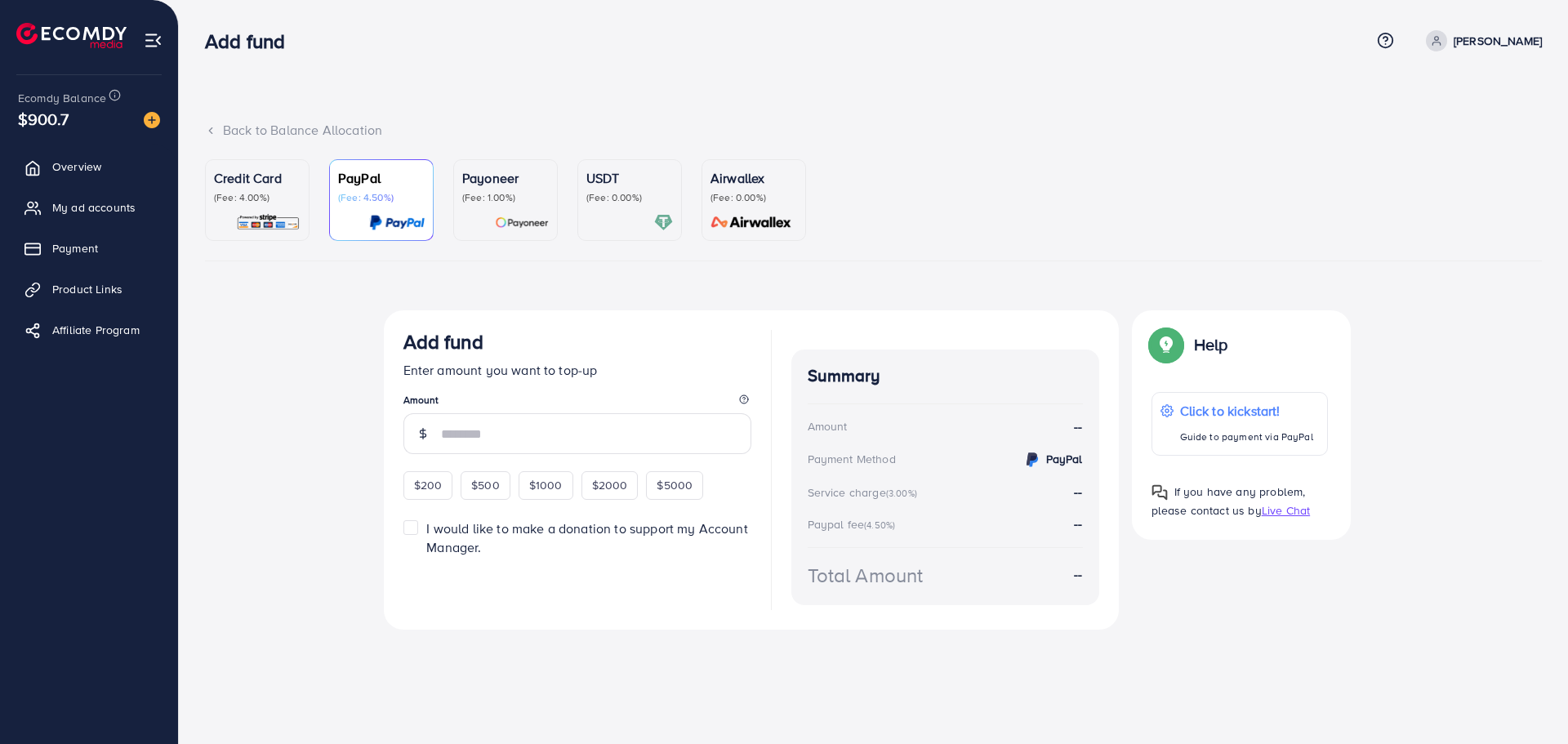
click at [638, 188] on div "USDT (Fee: 0.00%)" at bounding box center [630, 186] width 87 height 36
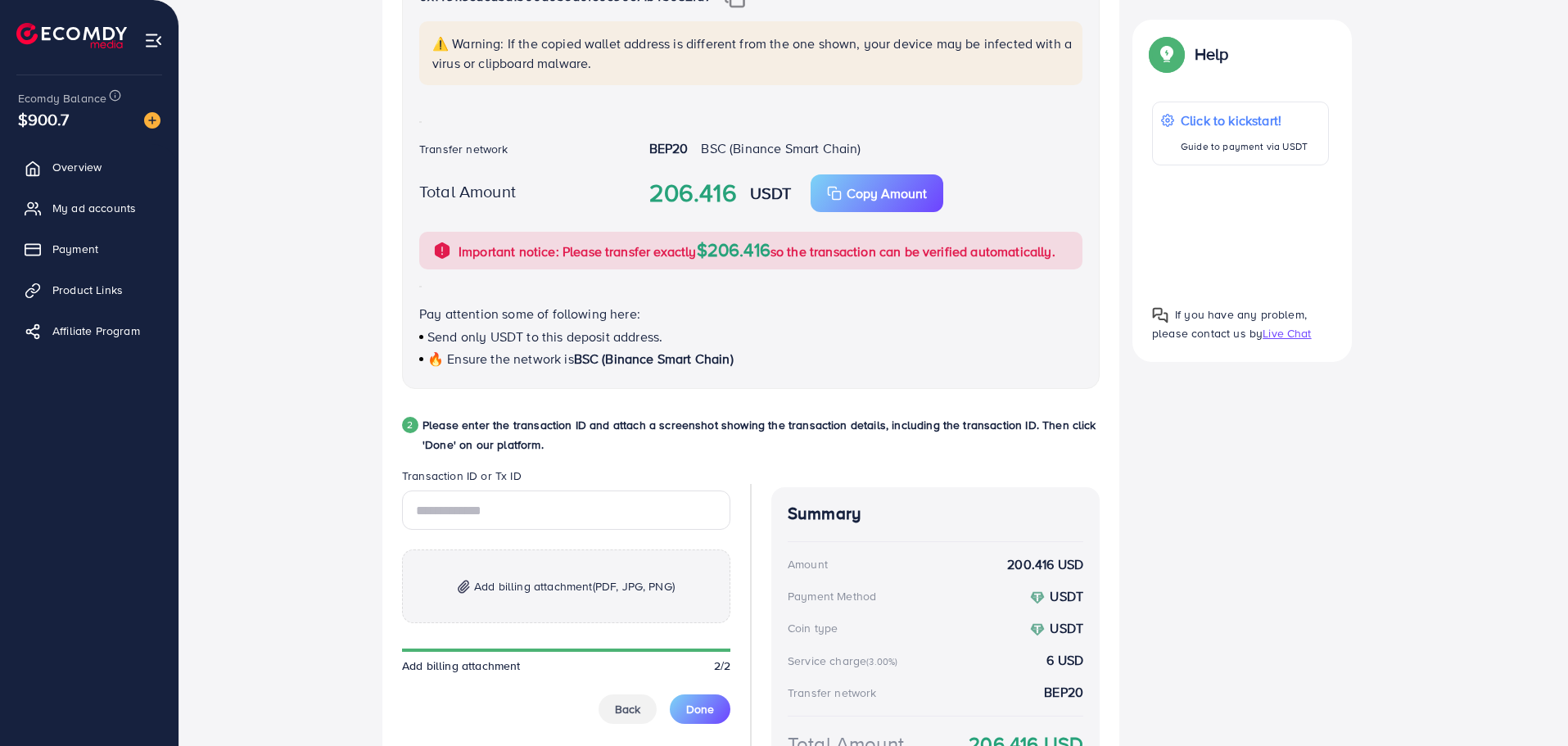
scroll to position [463, 0]
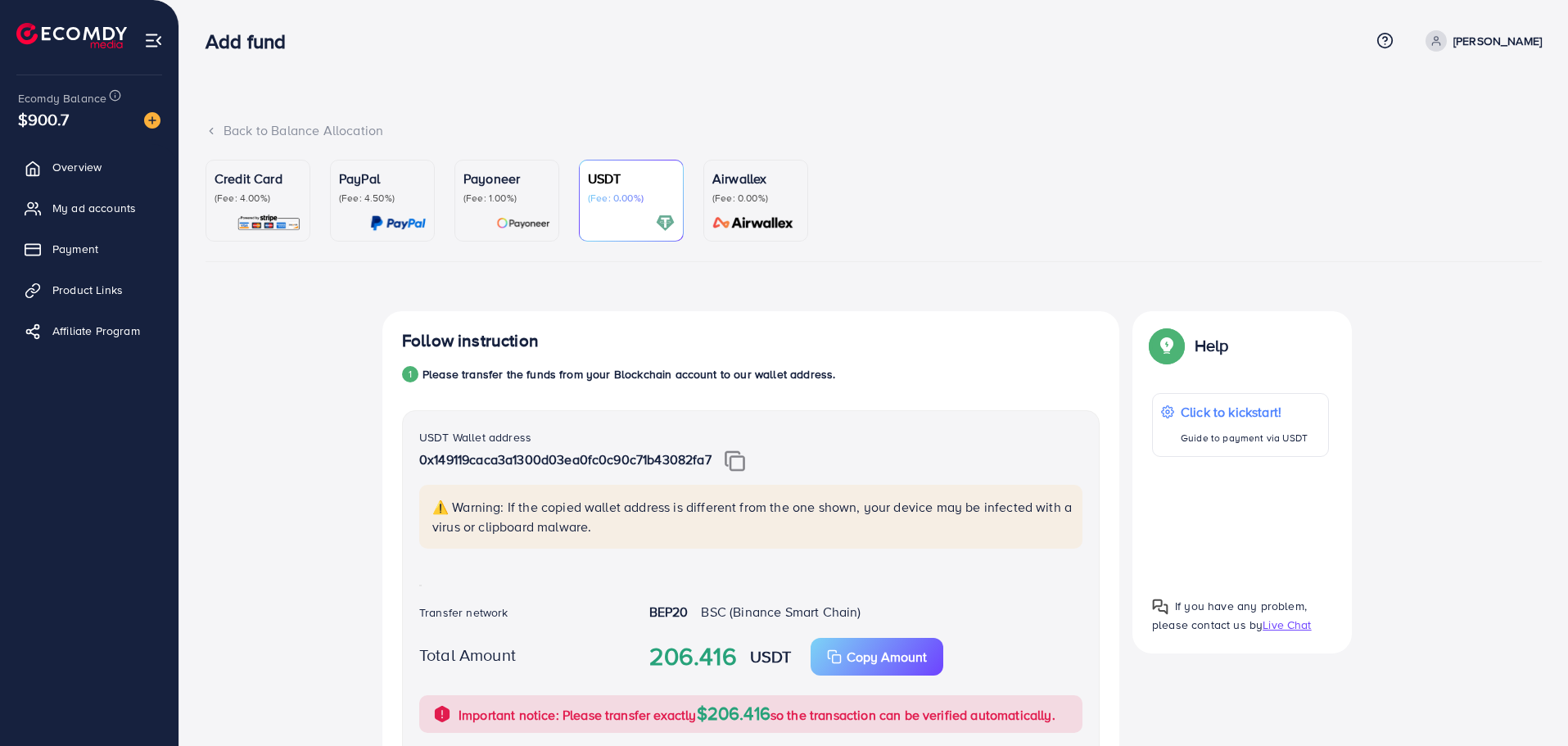
click at [306, 124] on div "Back to Balance Allocation" at bounding box center [874, 130] width 1336 height 19
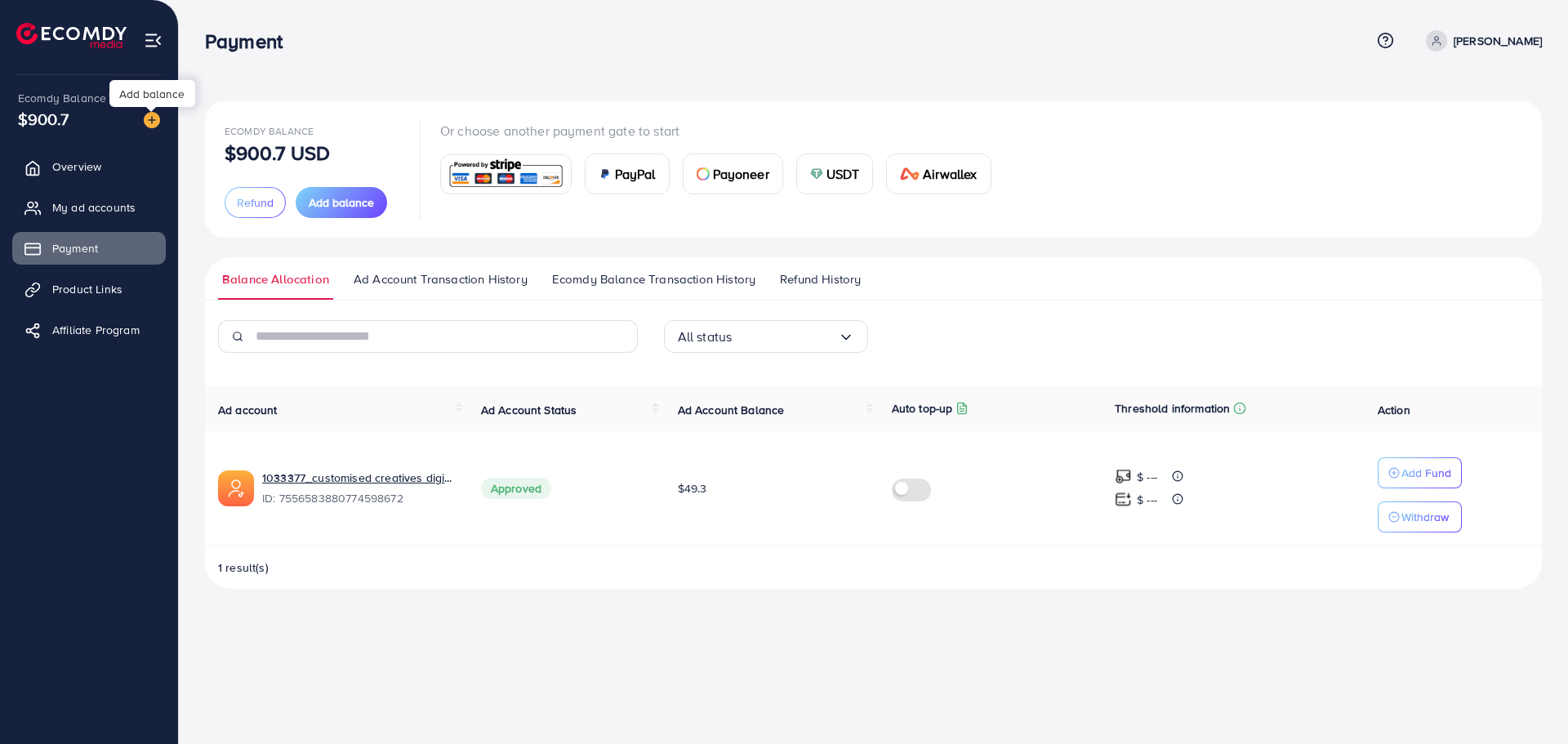
click at [152, 116] on img at bounding box center [151, 119] width 16 height 16
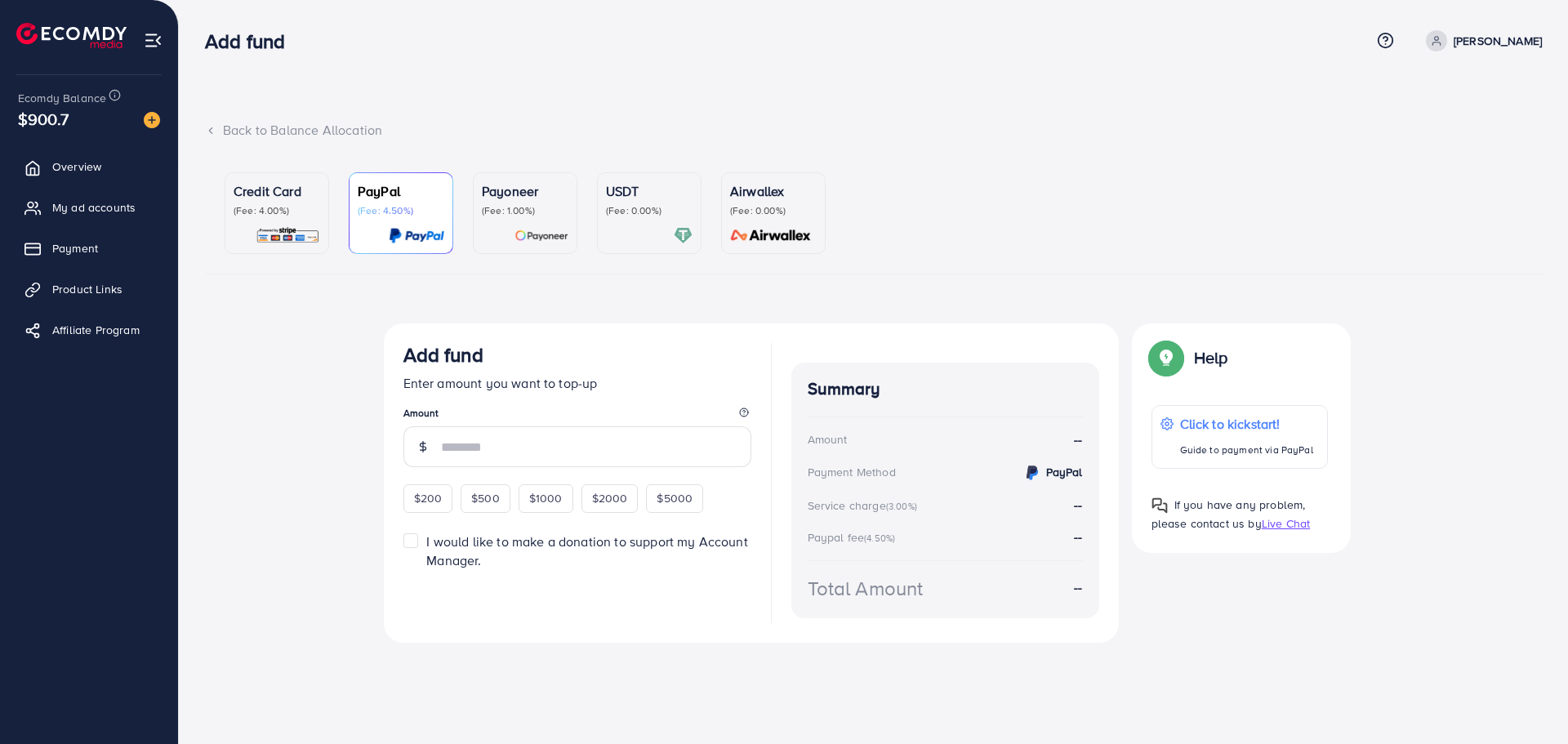
click at [638, 221] on div "USDT (Fee: 0.00%)" at bounding box center [649, 213] width 87 height 64
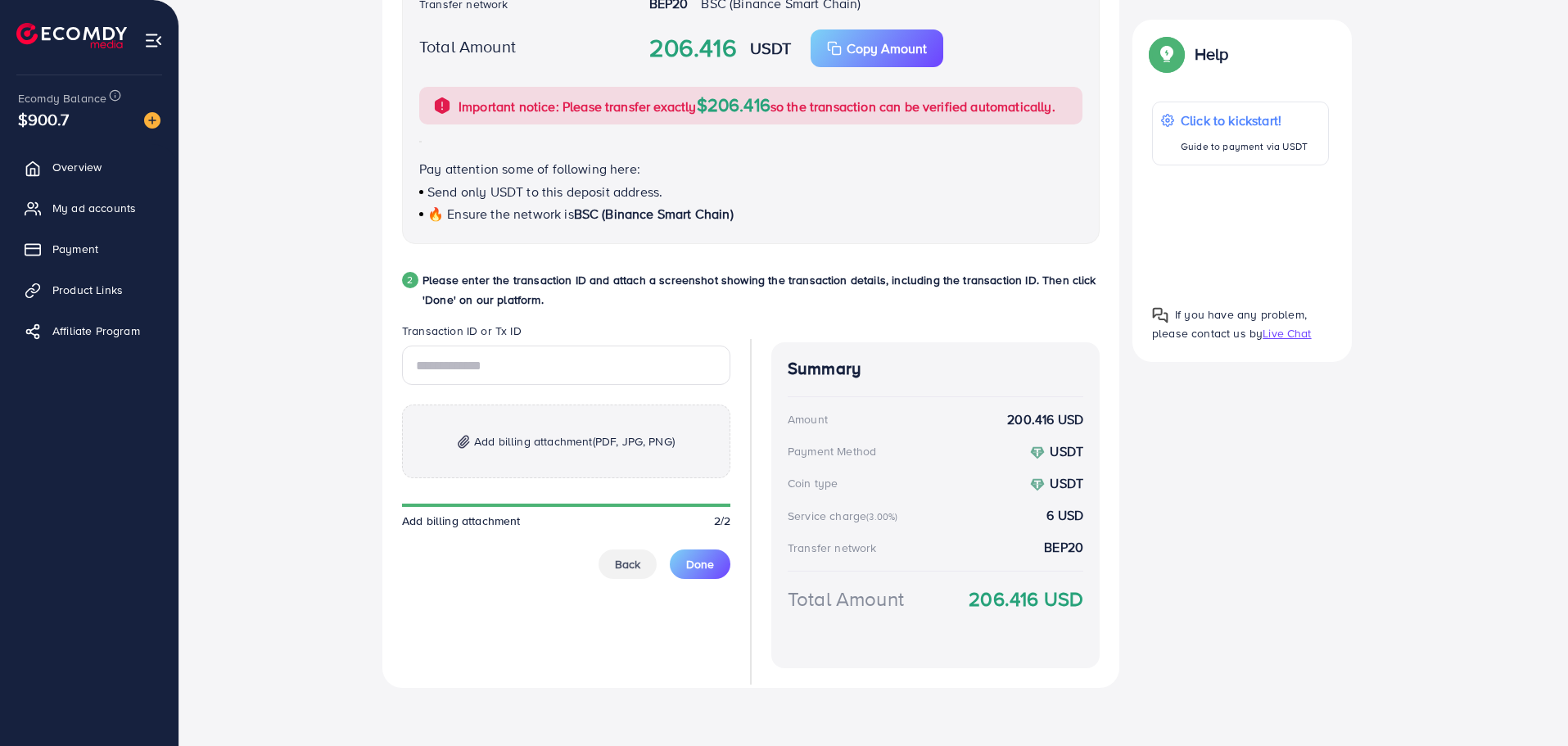
scroll to position [622, 0]
click at [519, 366] on input "text" at bounding box center [566, 364] width 329 height 39
paste input "**********"
type input "**********"
click at [488, 443] on span "Add billing attachment (PDF, JPG, PNG)" at bounding box center [574, 441] width 200 height 20
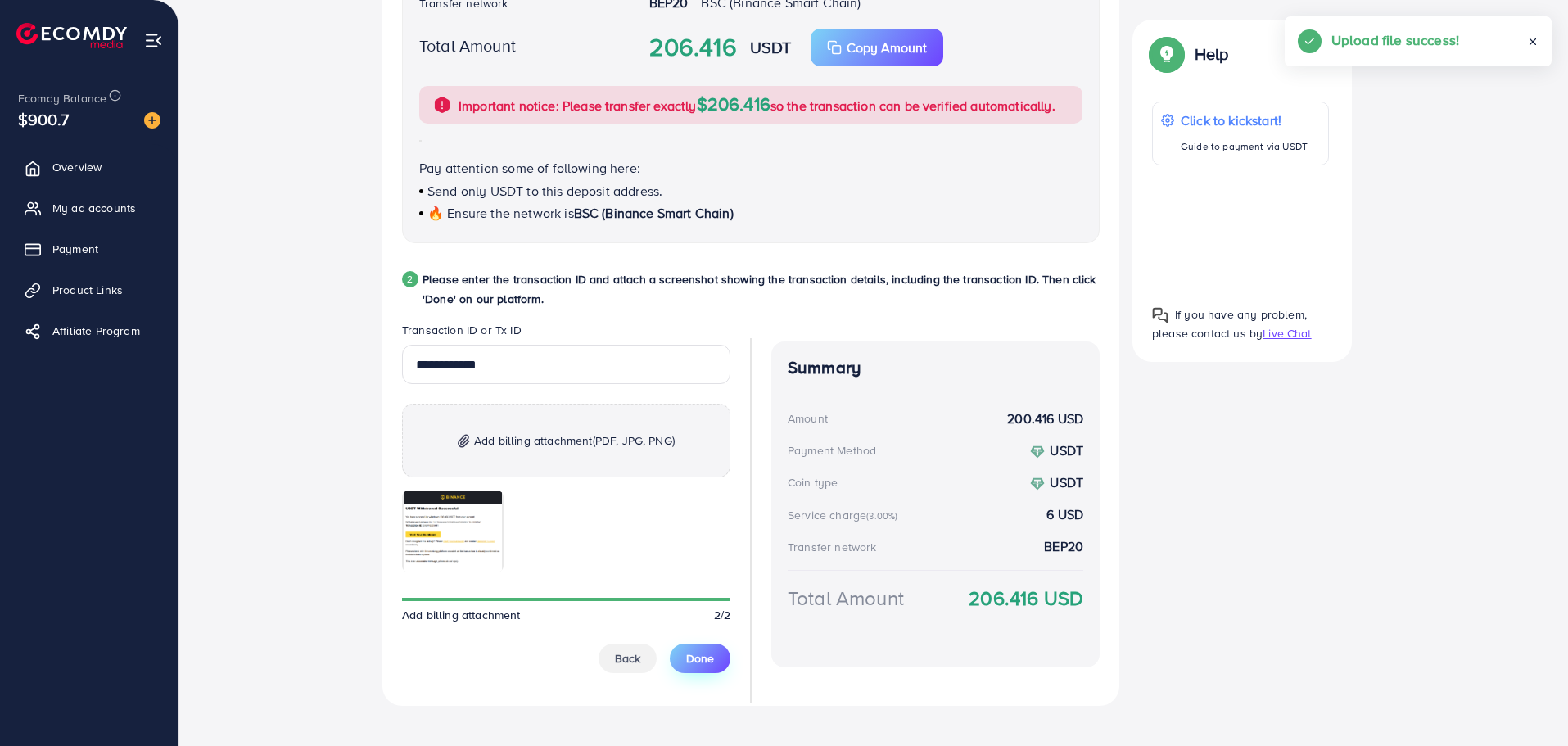
click at [691, 660] on span "Done" at bounding box center [699, 658] width 28 height 16
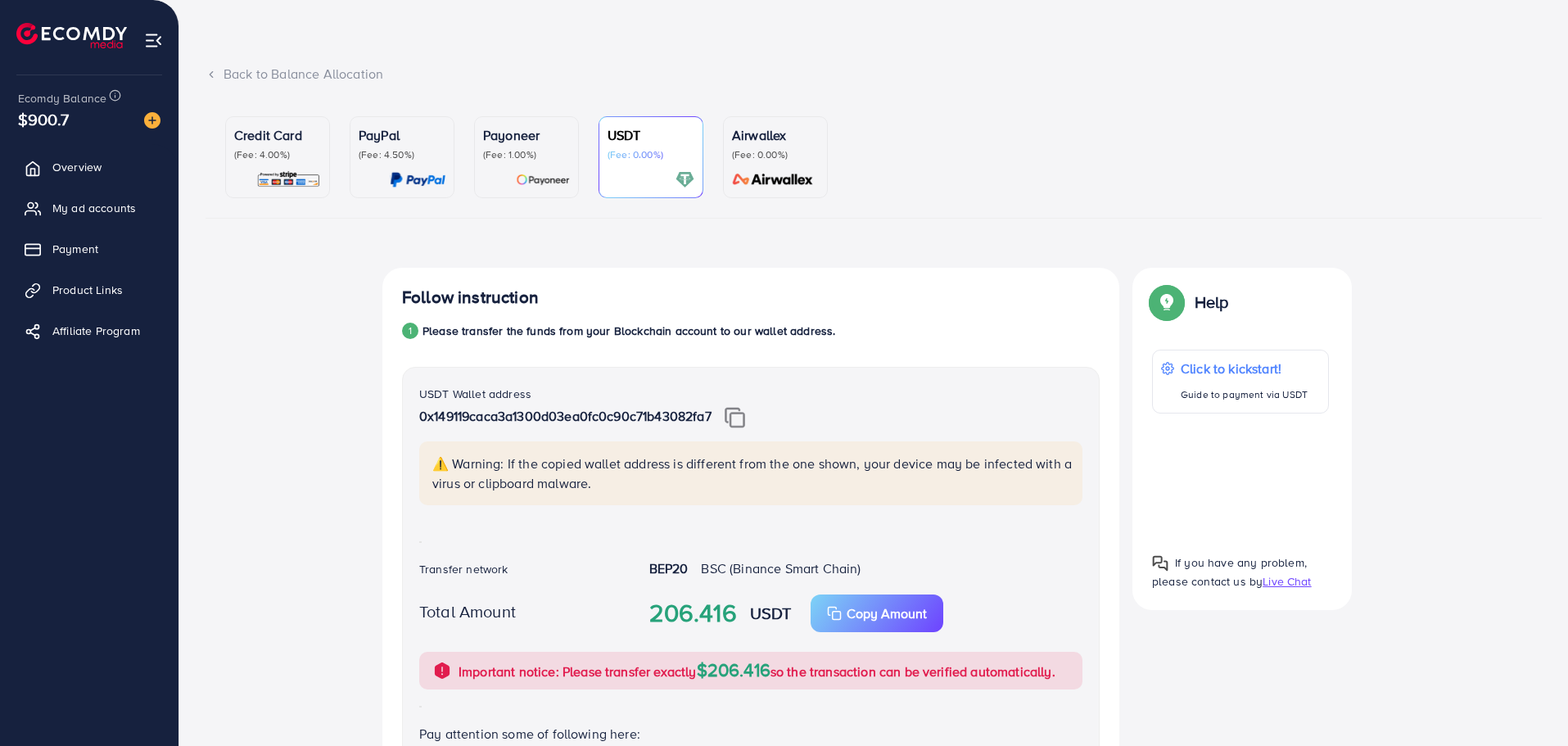
scroll to position [56, 0]
click at [264, 141] on p "Credit Card" at bounding box center [277, 136] width 87 height 20
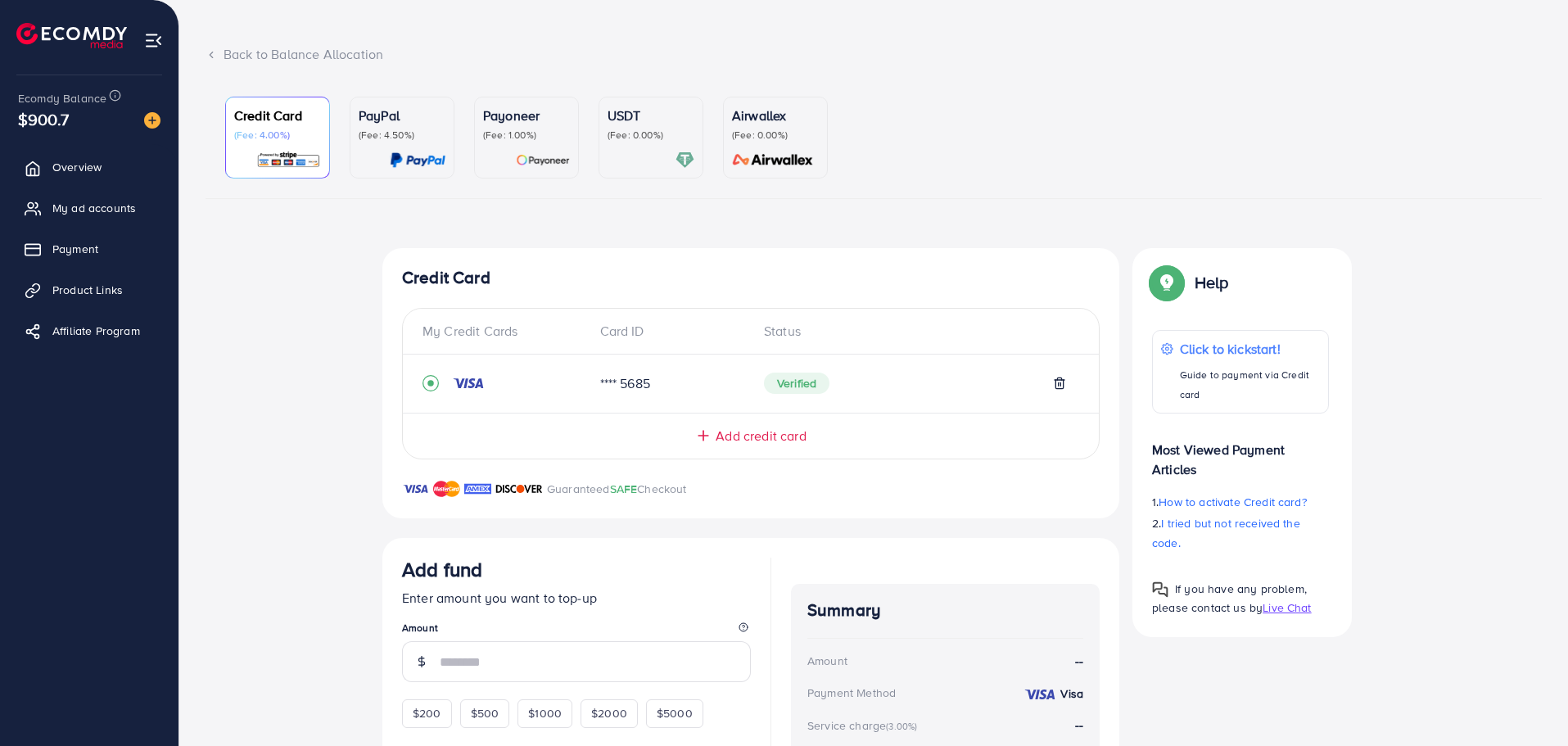
scroll to position [70, 0]
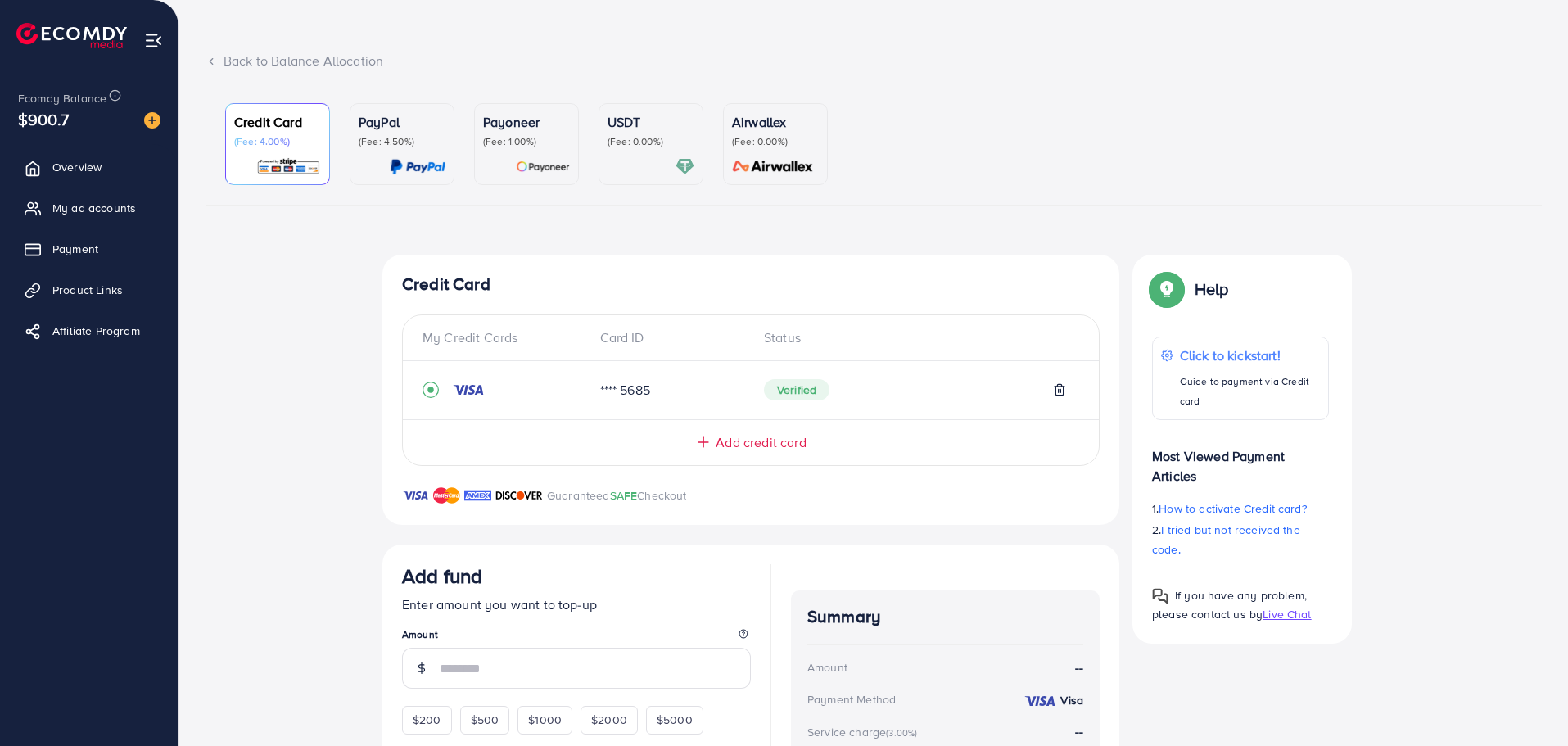
click at [410, 140] on p "(Fee: 4.50%)" at bounding box center [401, 142] width 87 height 13
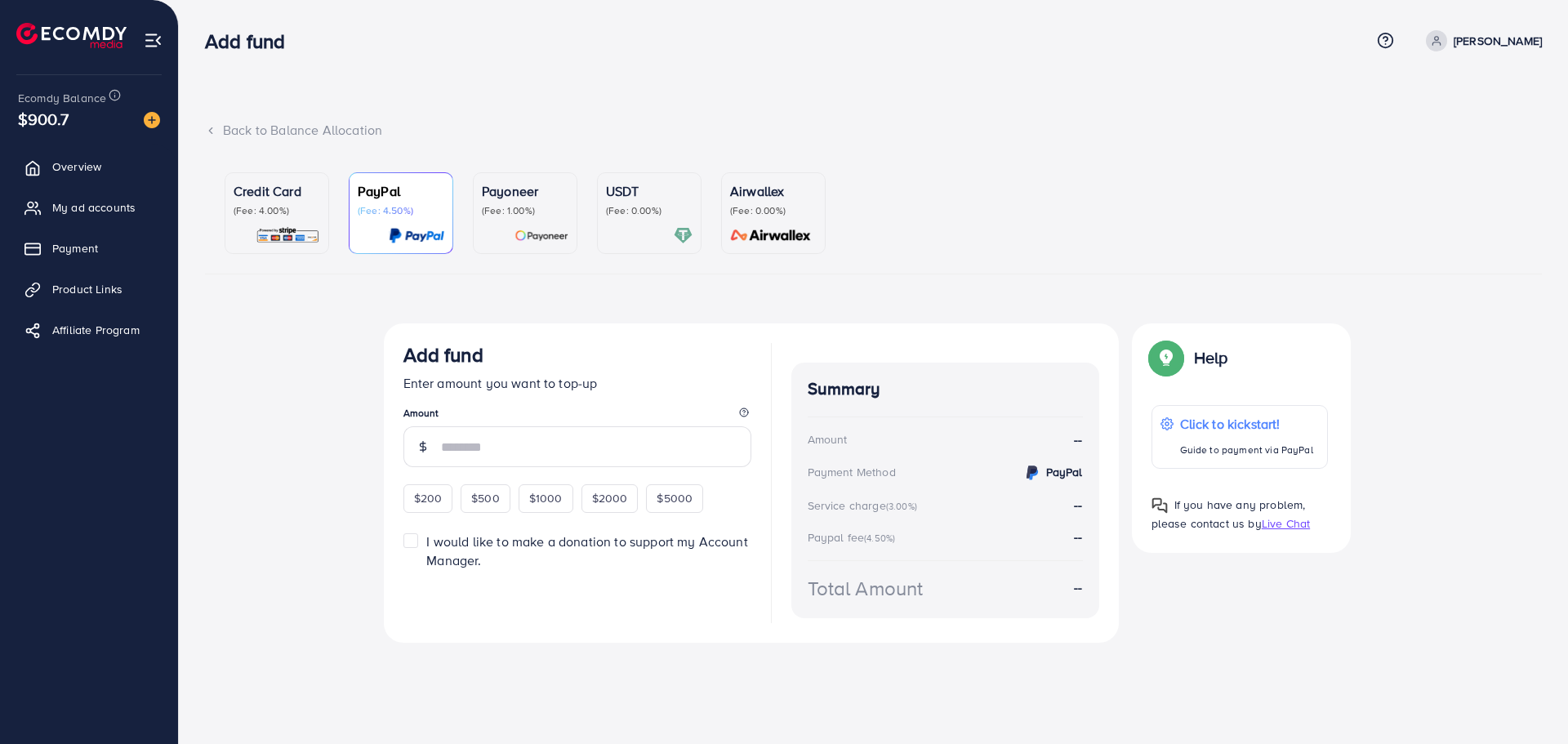
click at [536, 230] on img at bounding box center [541, 236] width 54 height 19
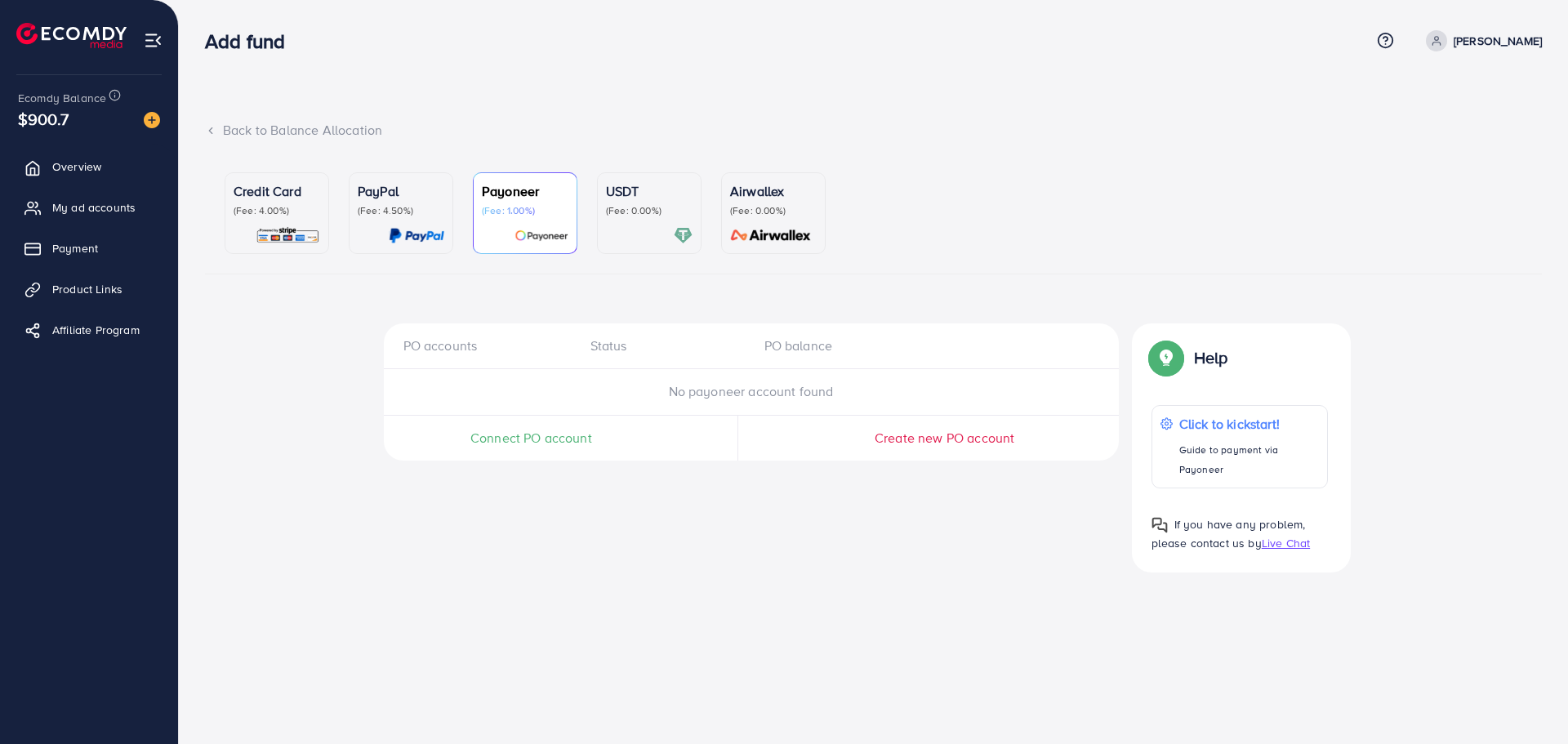
click at [628, 218] on div "USDT (Fee: 0.00%)" at bounding box center [649, 213] width 87 height 64
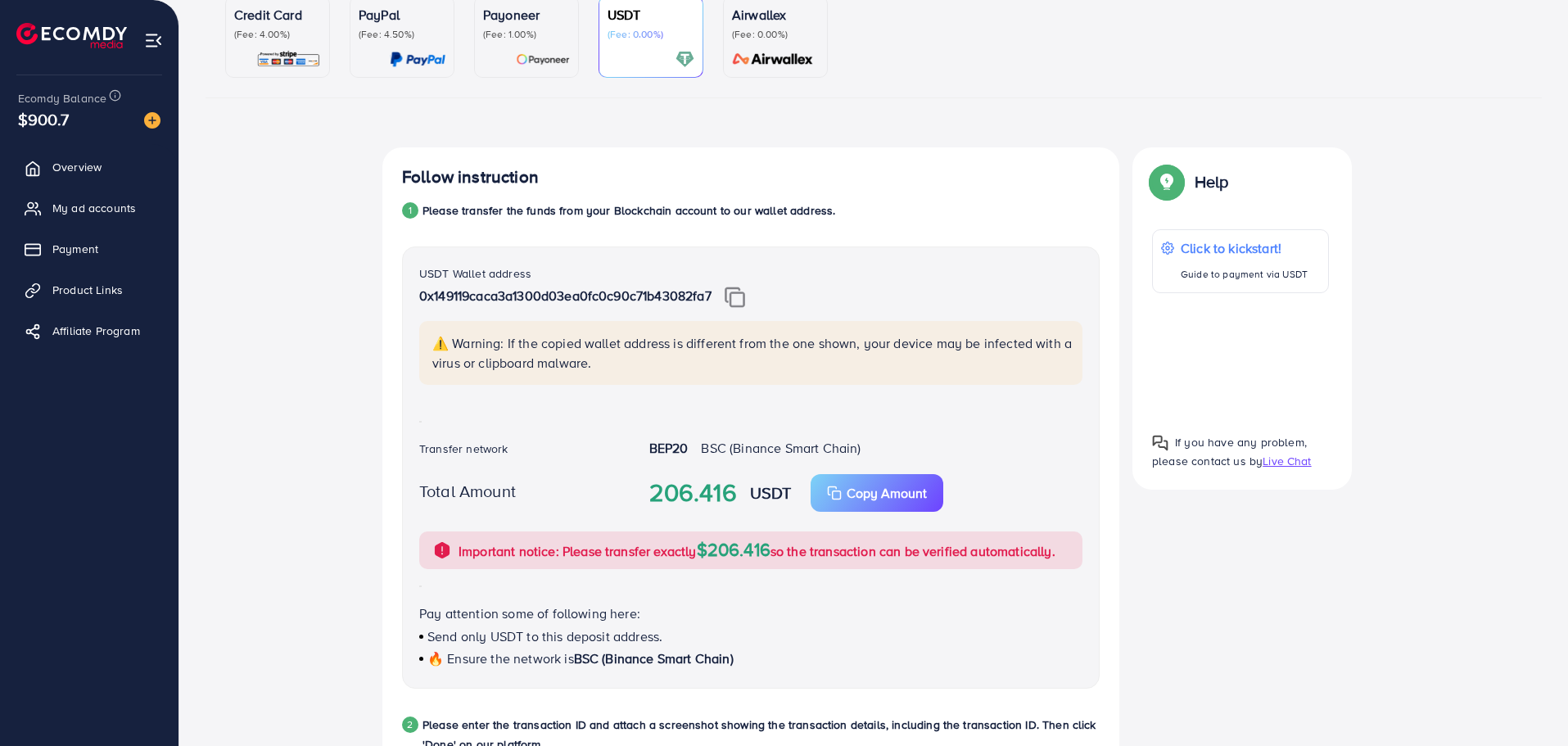
scroll to position [182, 0]
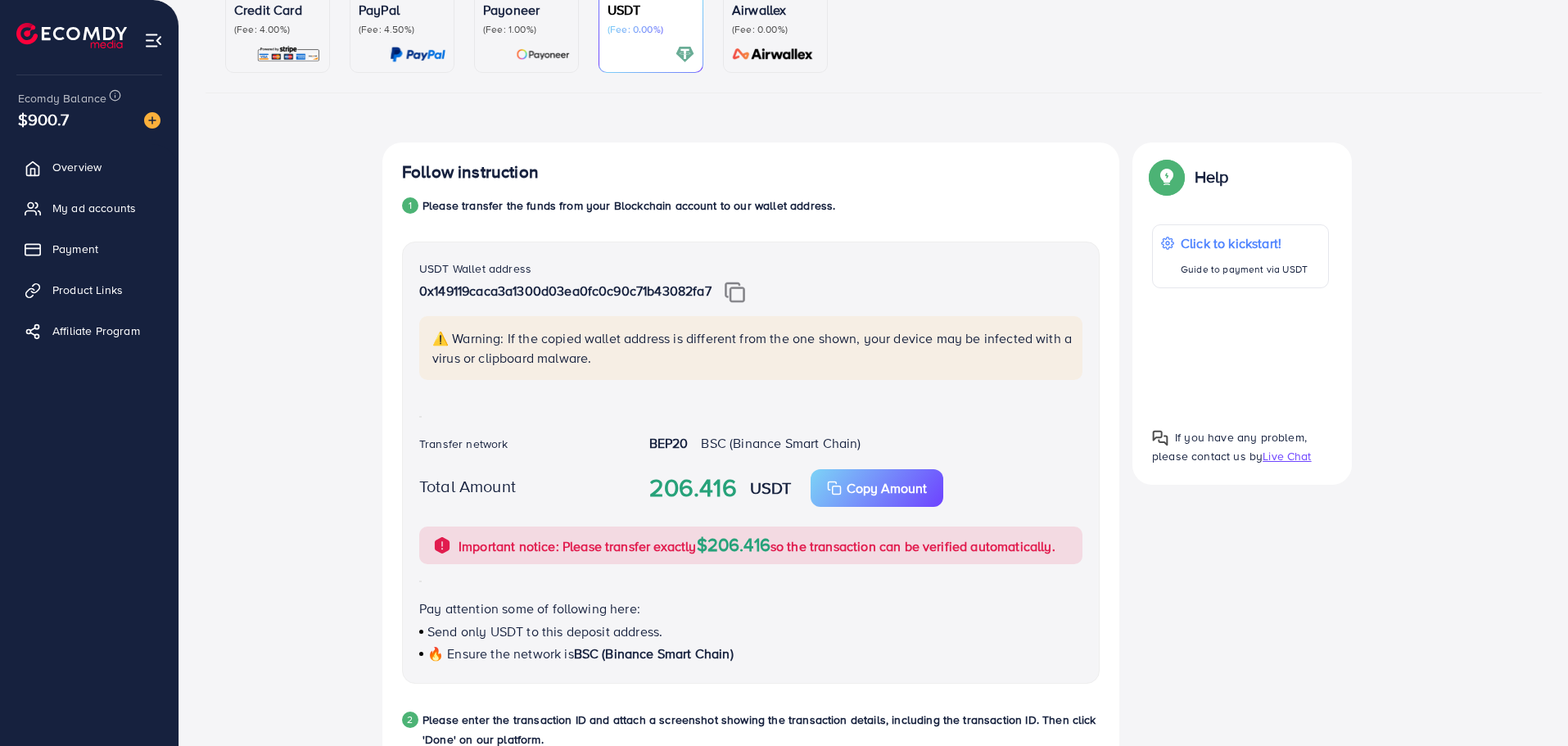
click at [1155, 180] on img at bounding box center [1167, 176] width 30 height 30
click at [1162, 177] on img at bounding box center [1167, 176] width 30 height 30
click at [1237, 171] on div "Help" at bounding box center [1240, 183] width 177 height 42
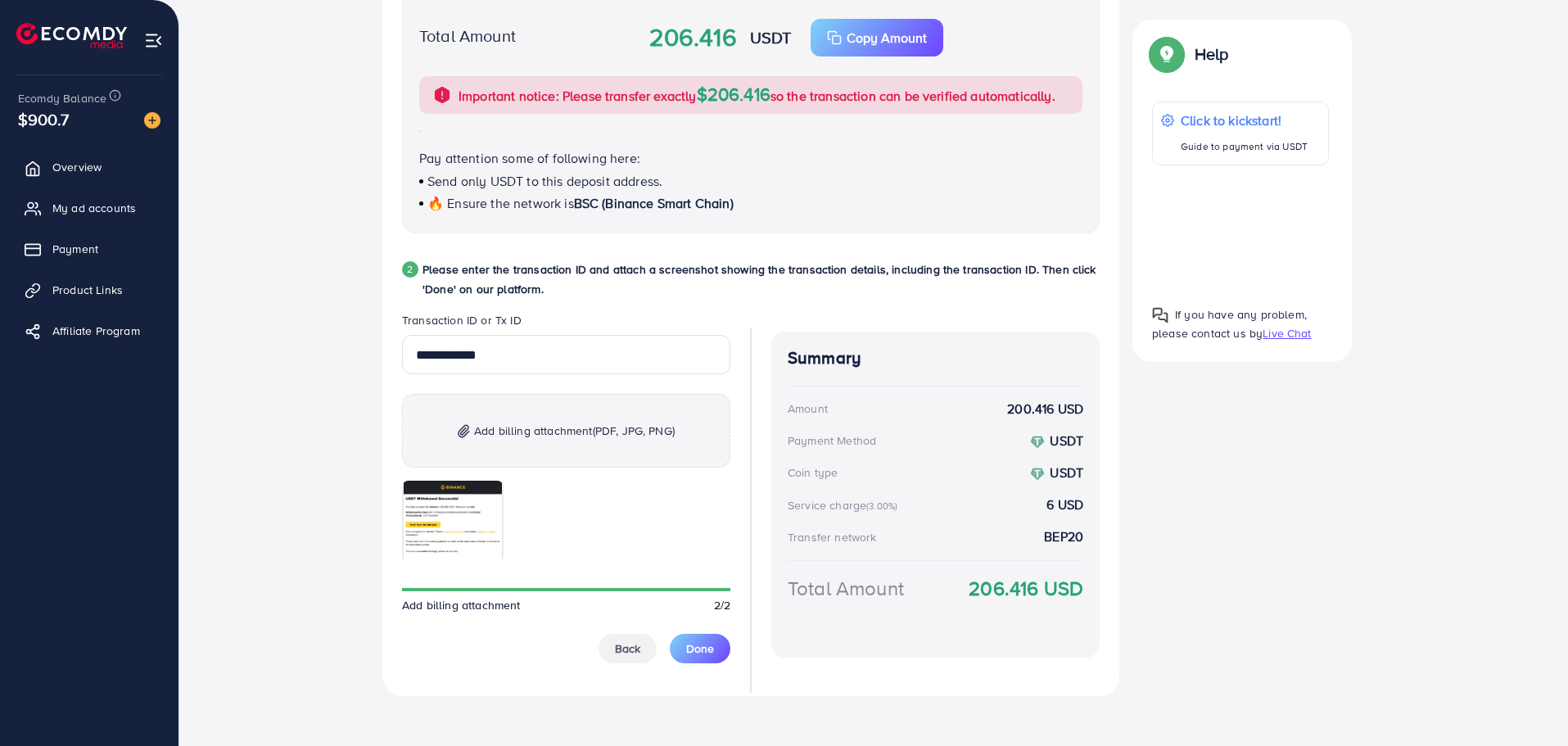
scroll to position [641, 0]
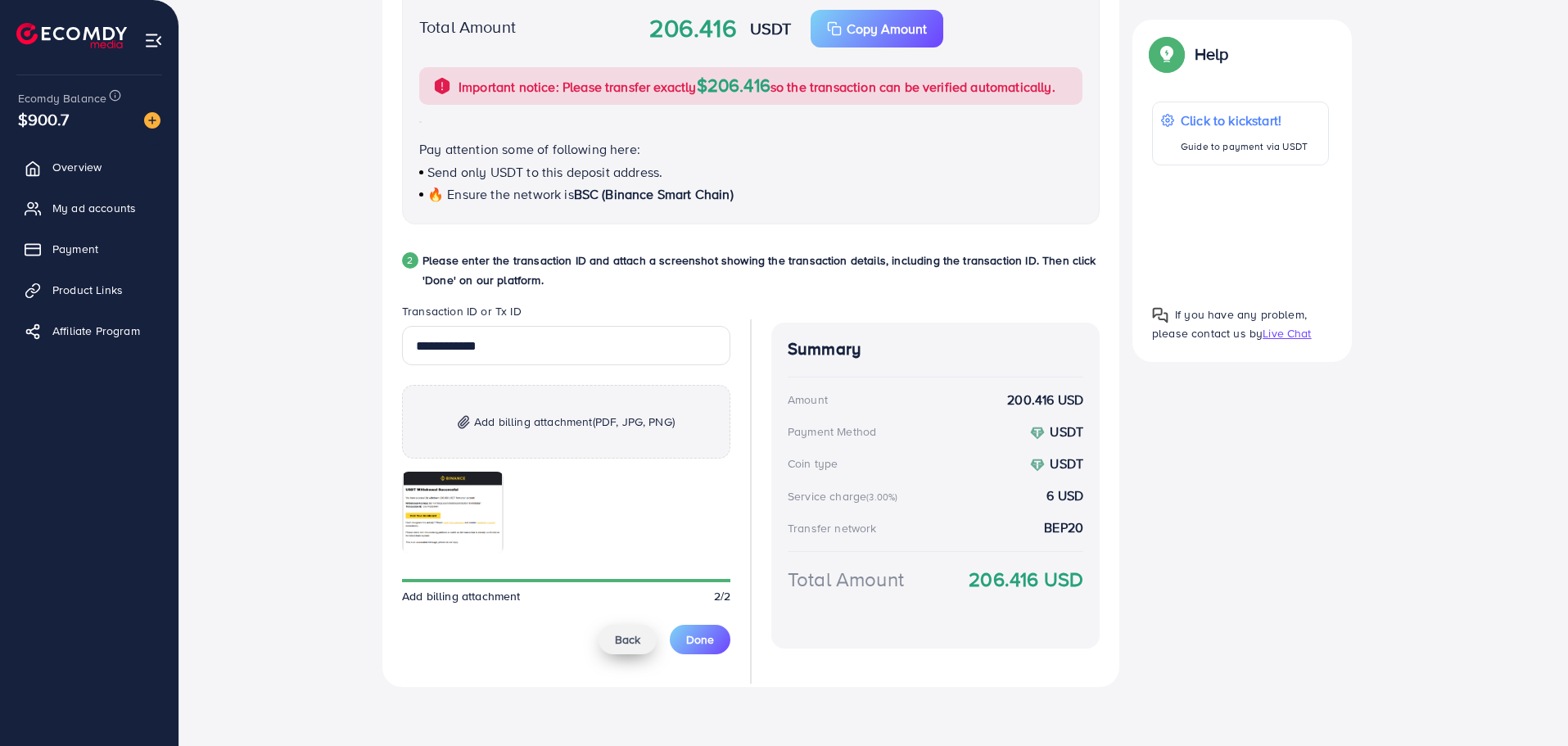
click at [617, 636] on span "Back" at bounding box center [627, 639] width 25 height 16
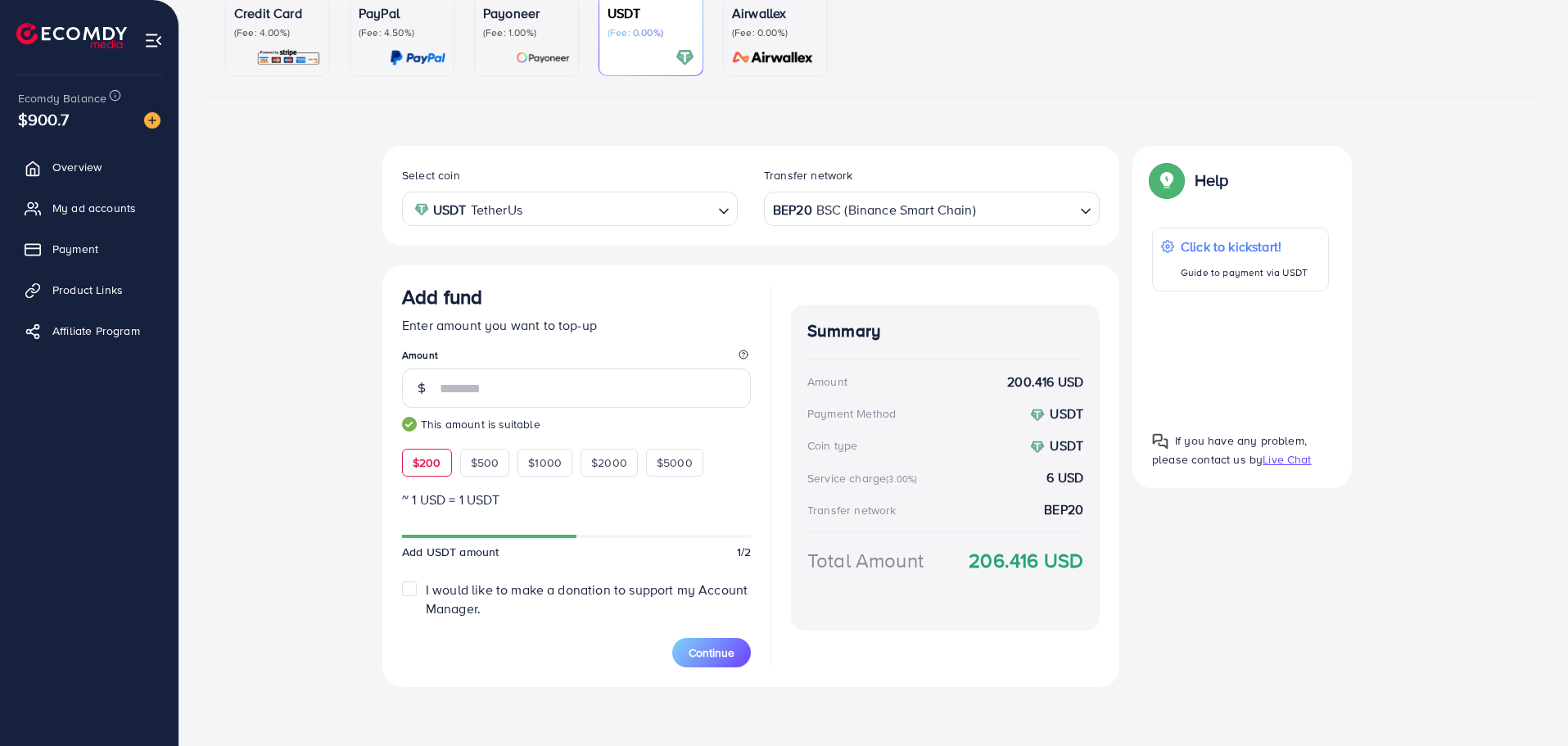
scroll to position [178, 0]
click at [509, 388] on input "***" at bounding box center [595, 388] width 311 height 39
type input "*"
click at [258, 356] on div "Select coin USDT TetherUs Loading... Transfer network BEP20 BSC (Binance Smart …" at bounding box center [874, 422] width 1336 height 554
click at [535, 44] on div "Payoneer (Fee: 1.00%)" at bounding box center [526, 34] width 87 height 64
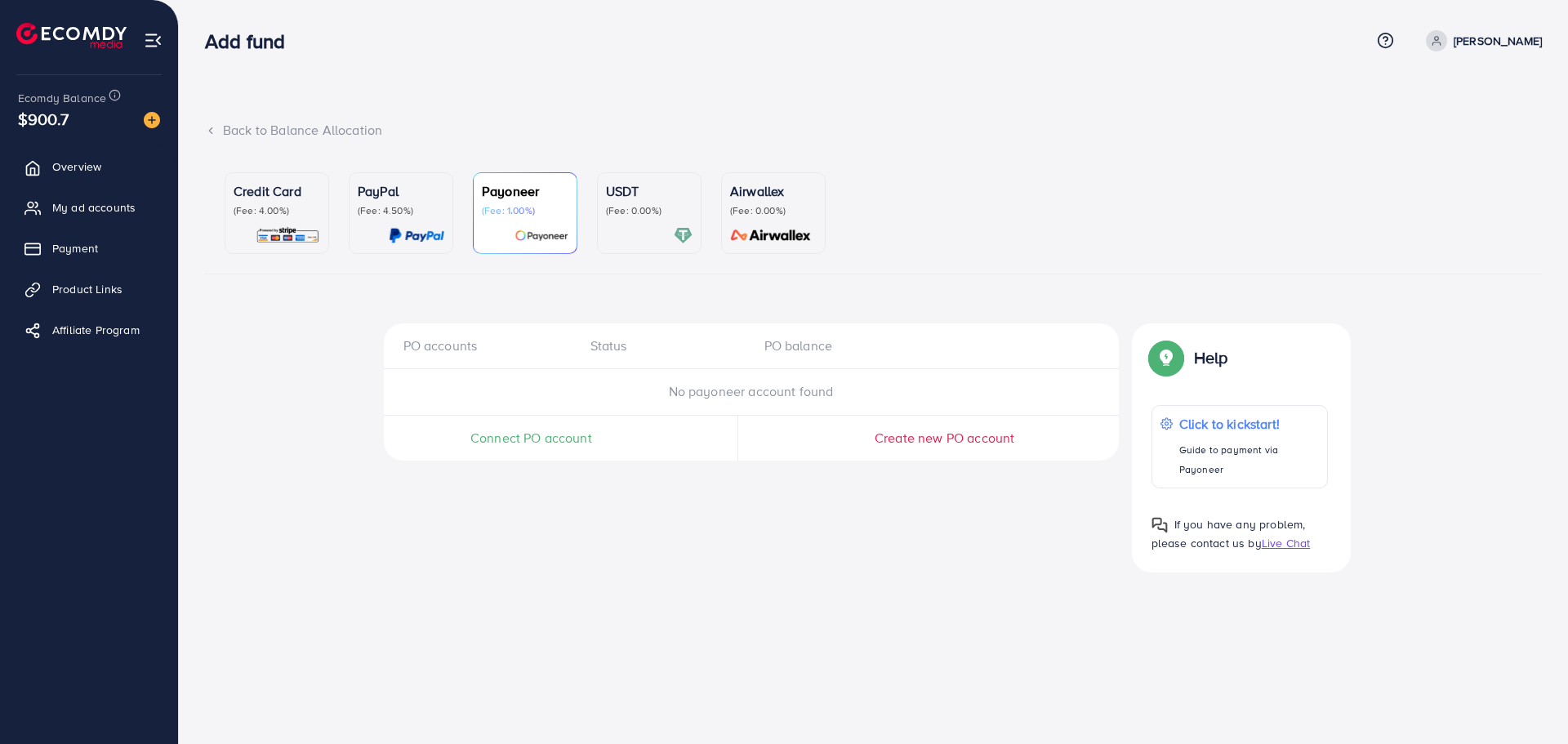
click at [635, 186] on p "USDT" at bounding box center [649, 191] width 87 height 20
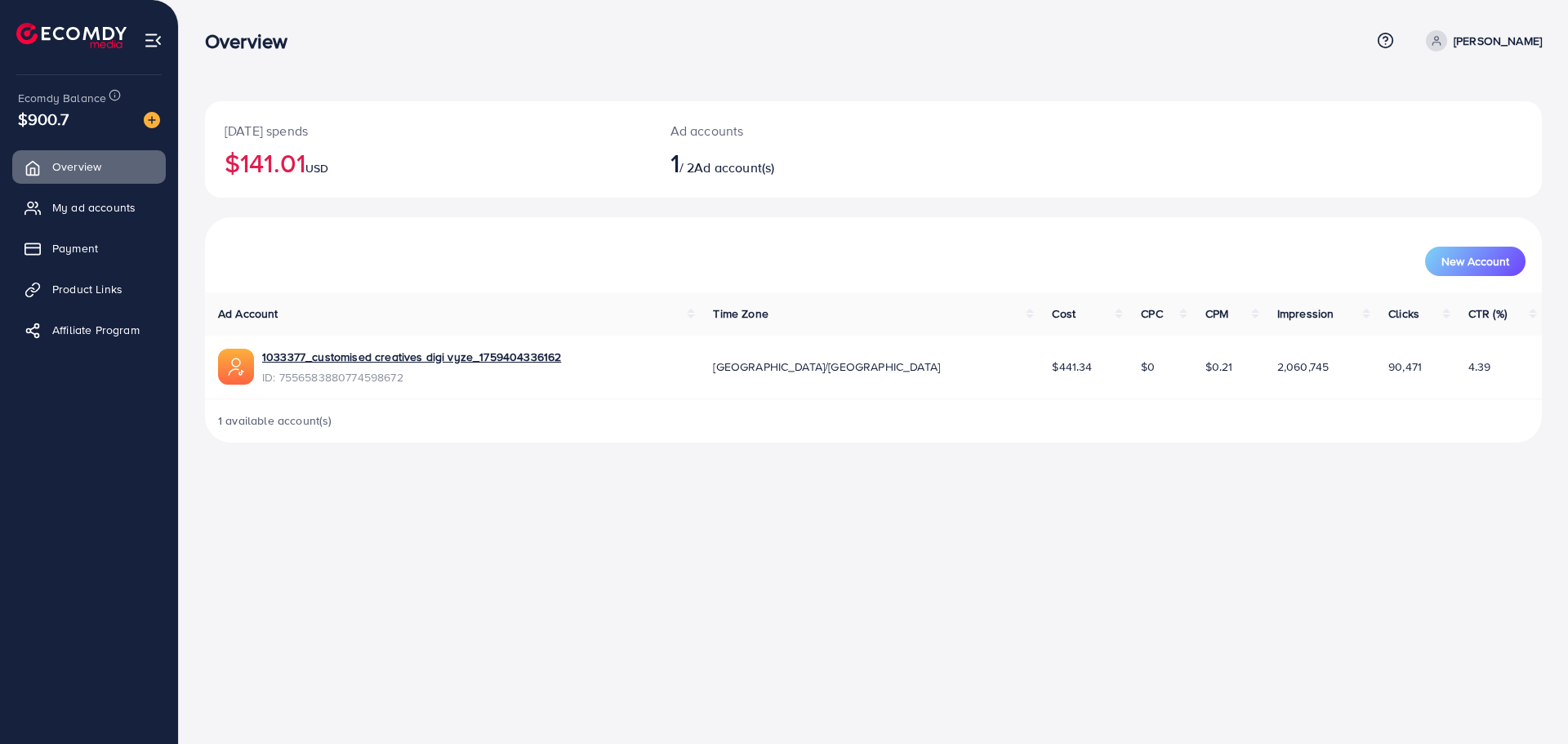
click at [39, 119] on span "$900.7" at bounding box center [43, 118] width 51 height 24
click at [50, 123] on span "$900.7" at bounding box center [43, 118] width 51 height 24
click at [323, 75] on div "[DATE] spends $141.01 USD Ad accounts 1 / 2 Ad account(s) New Account Ad Accoun…" at bounding box center [873, 234] width 1389 height 469
